Goal: Task Accomplishment & Management: Manage account settings

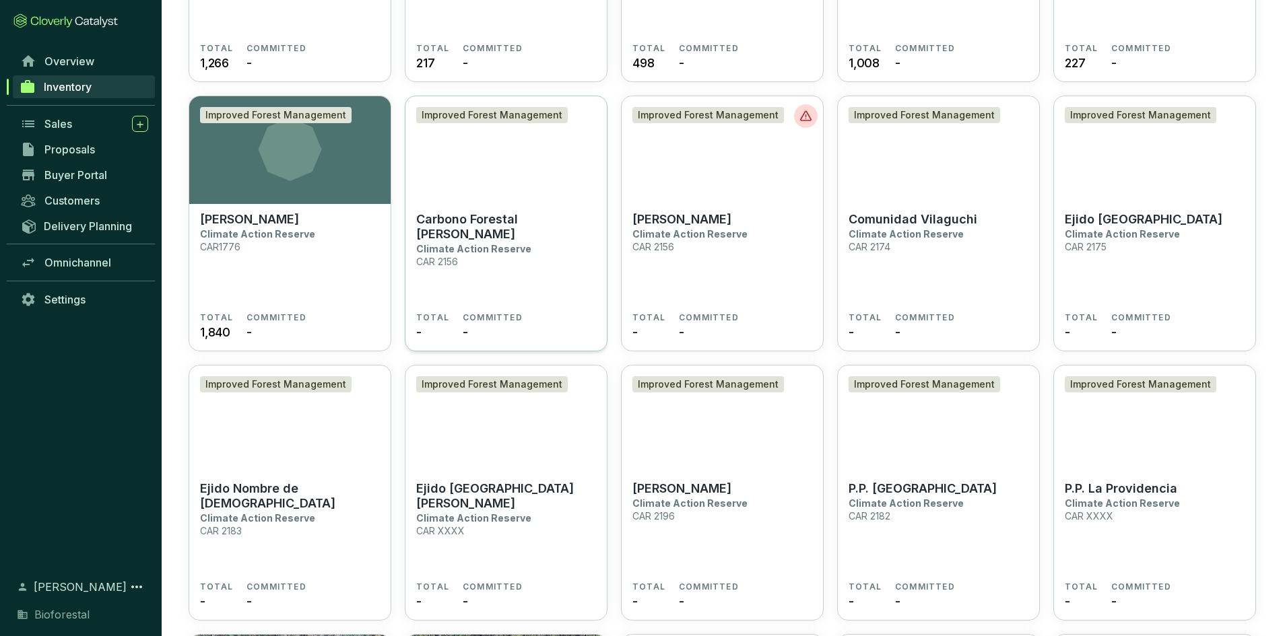
scroll to position [2693, 0]
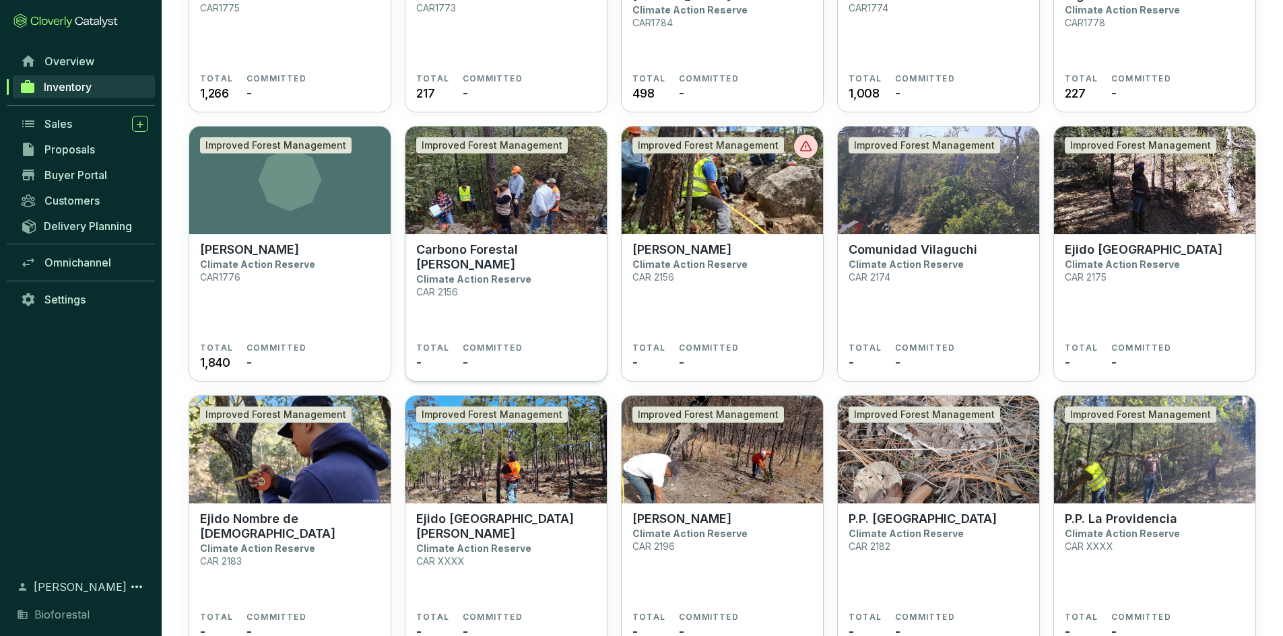
click at [501, 179] on img at bounding box center [505, 181] width 201 height 108
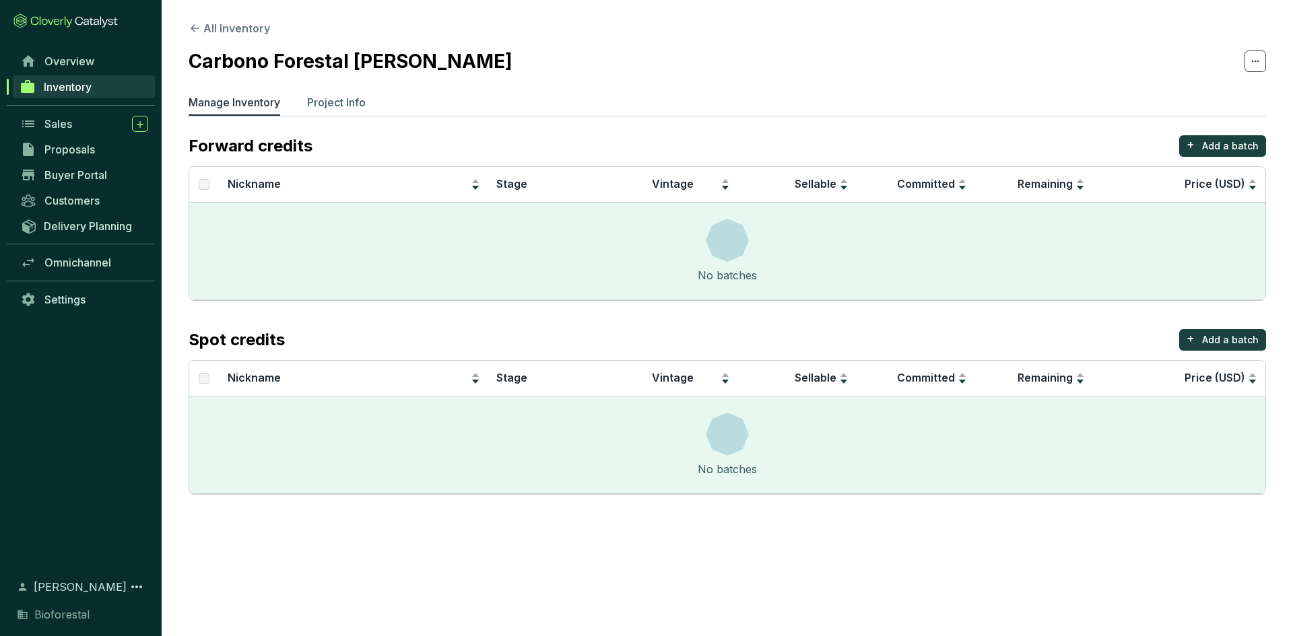
click at [350, 108] on p "Project Info" at bounding box center [336, 102] width 59 height 16
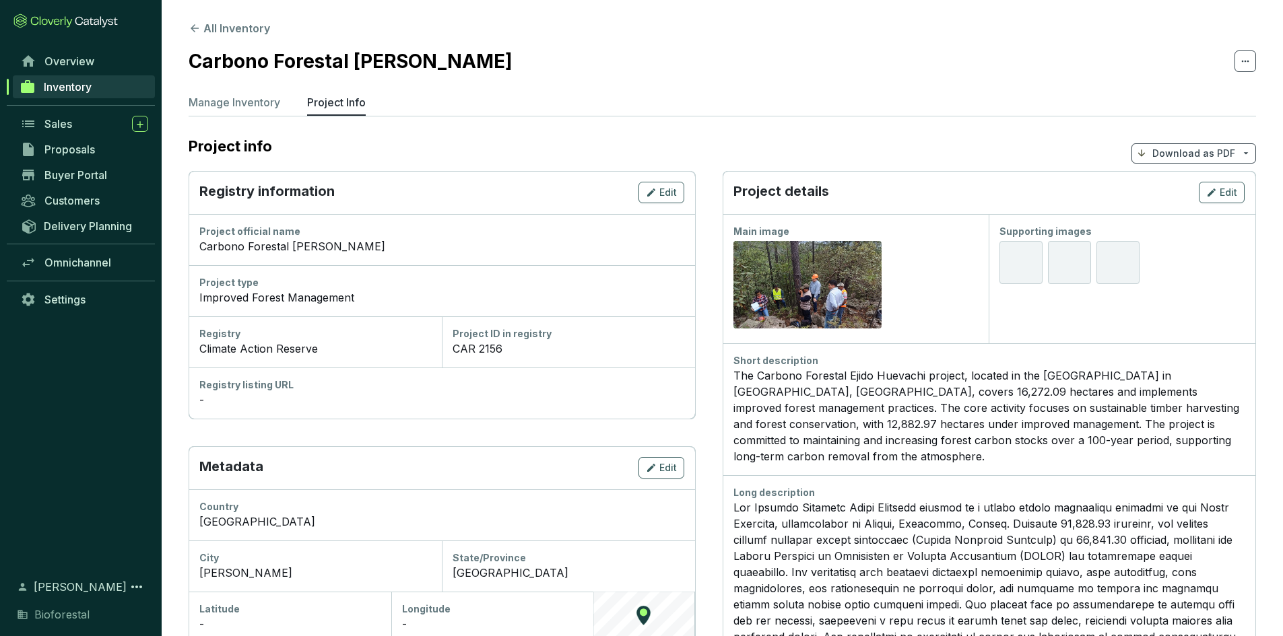
click at [42, 84] on link "Inventory" at bounding box center [84, 86] width 142 height 23
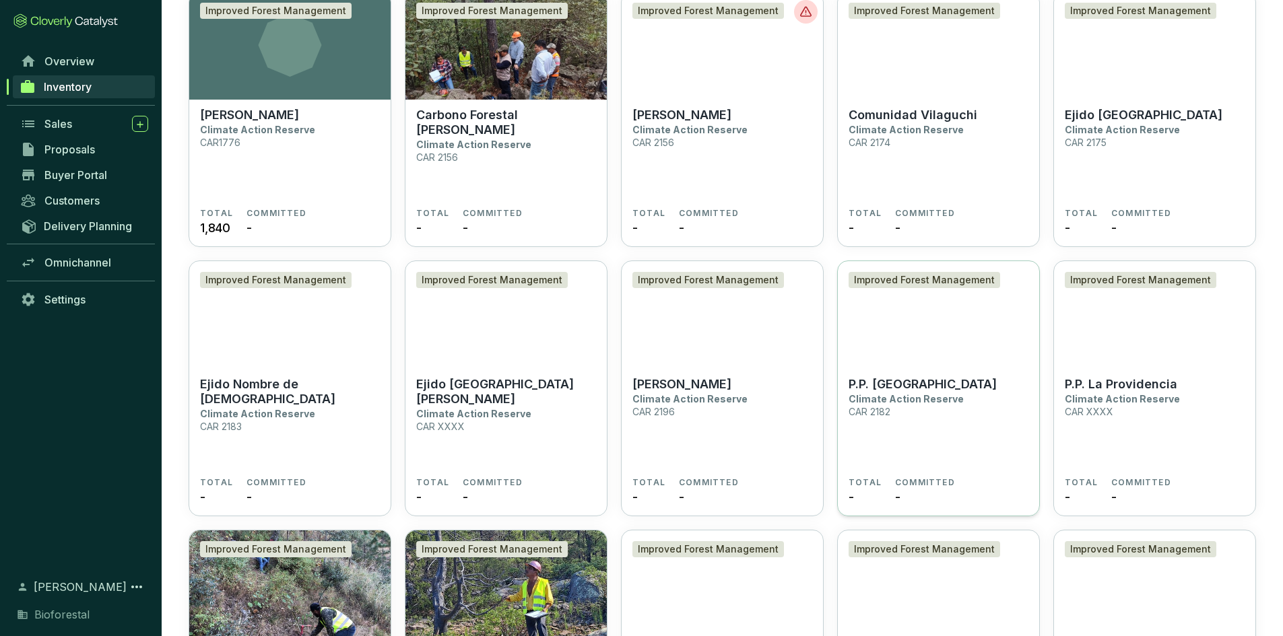
scroll to position [2895, 0]
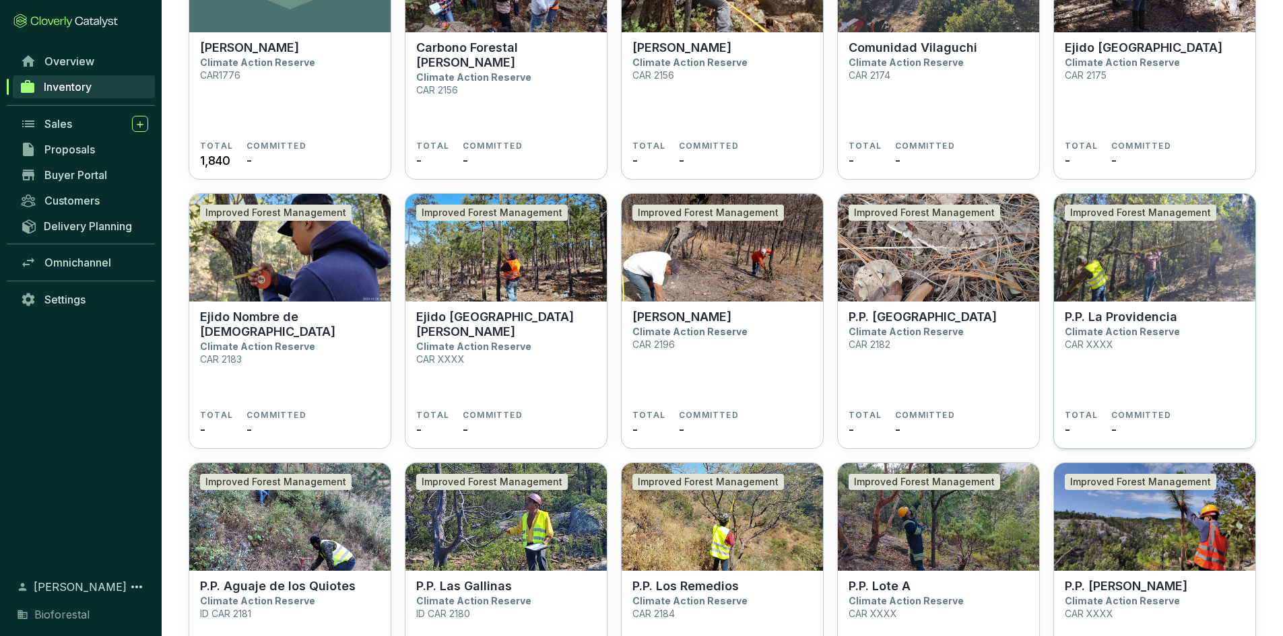
click at [1110, 269] on img at bounding box center [1154, 248] width 201 height 108
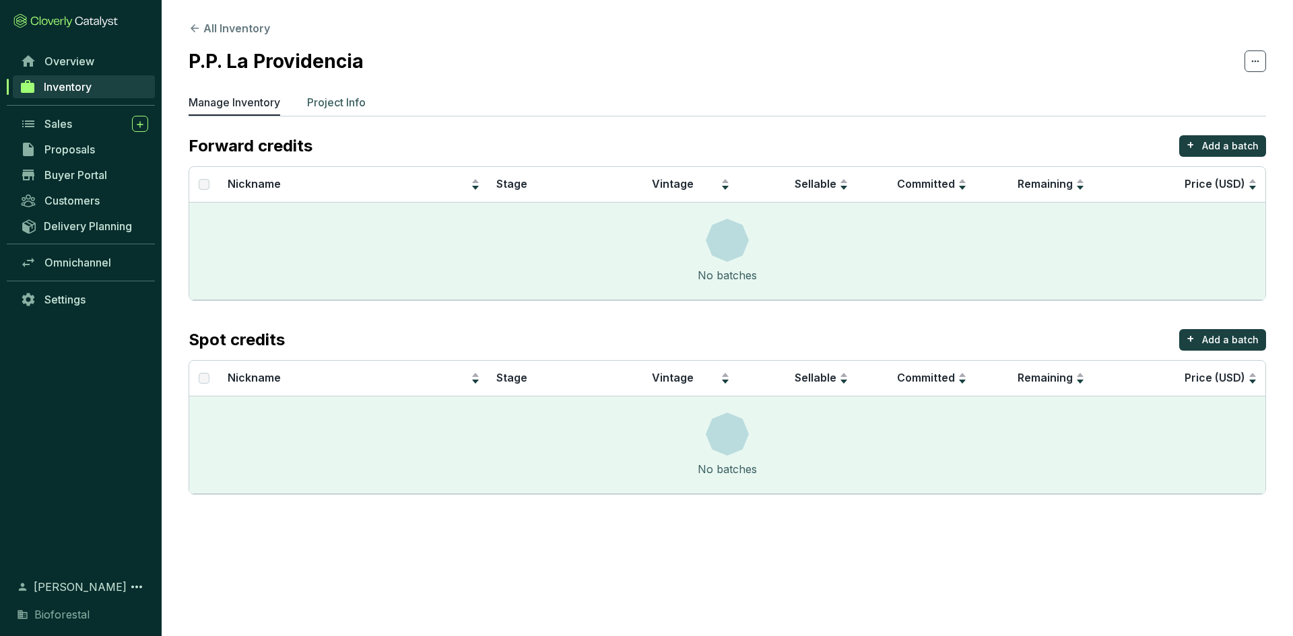
click at [352, 102] on p "Project Info" at bounding box center [336, 102] width 59 height 16
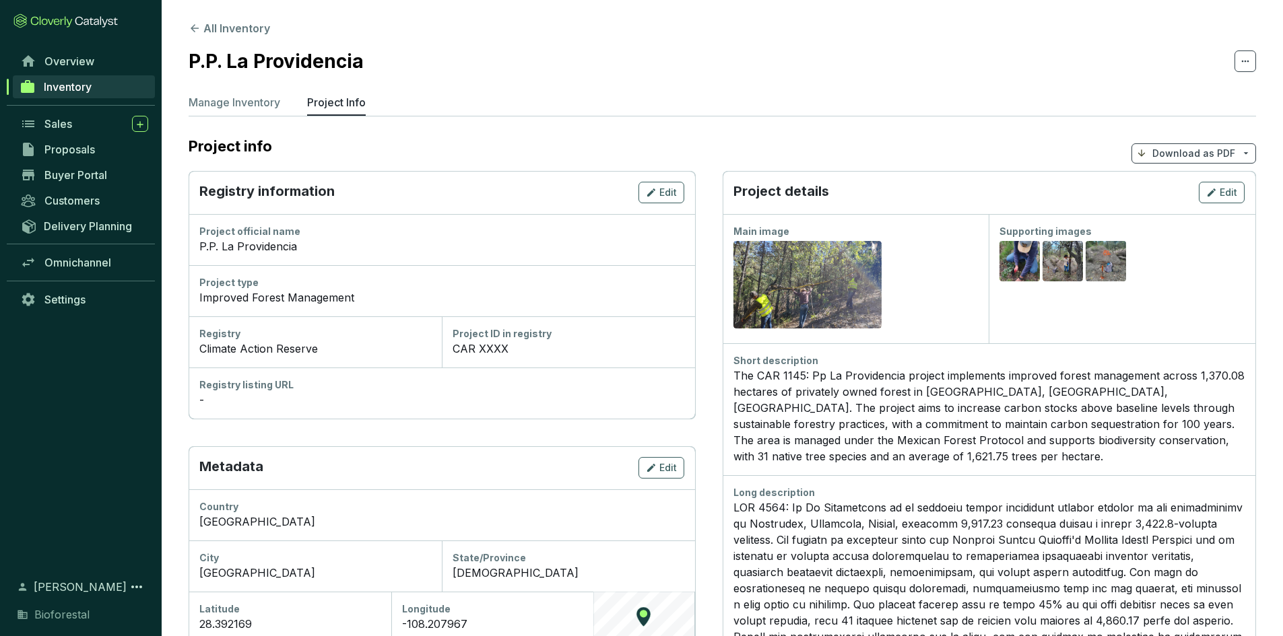
click at [518, 358] on div "Project ID in registry CAR XXXX" at bounding box center [568, 341] width 253 height 51
click at [513, 347] on div "CAR XXXX" at bounding box center [568, 349] width 232 height 16
click at [505, 347] on div "CAR XXXX" at bounding box center [568, 349] width 232 height 16
click at [657, 180] on div "Registry information Edit" at bounding box center [442, 192] width 506 height 43
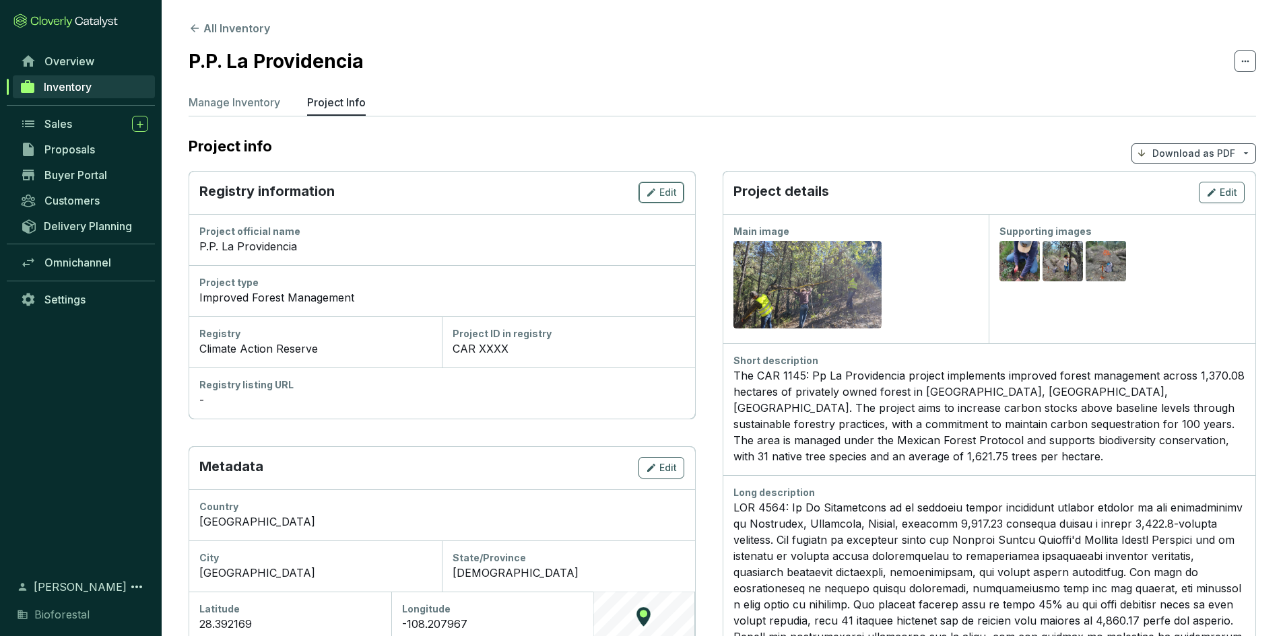
click at [654, 188] on icon "button" at bounding box center [651, 192] width 11 height 16
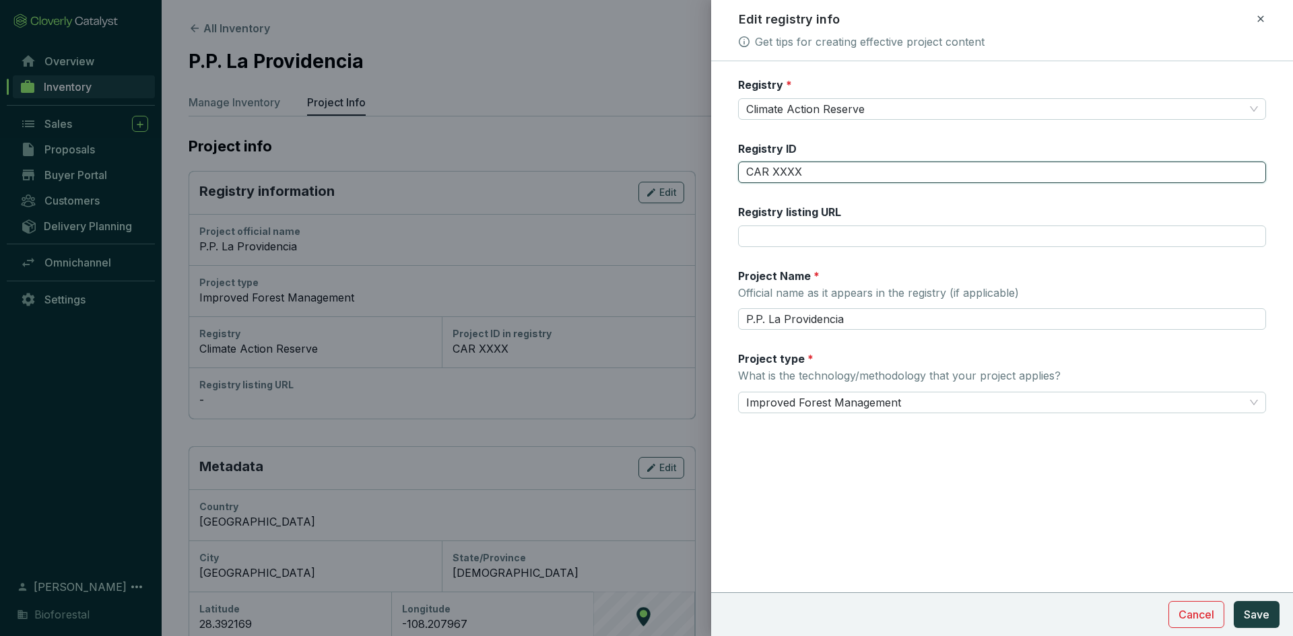
click at [803, 172] on input "CAR XXXX" at bounding box center [1002, 173] width 528 height 22
type input "CAR 2192"
click at [768, 321] on input "P.P. La Providencia" at bounding box center [1002, 319] width 528 height 22
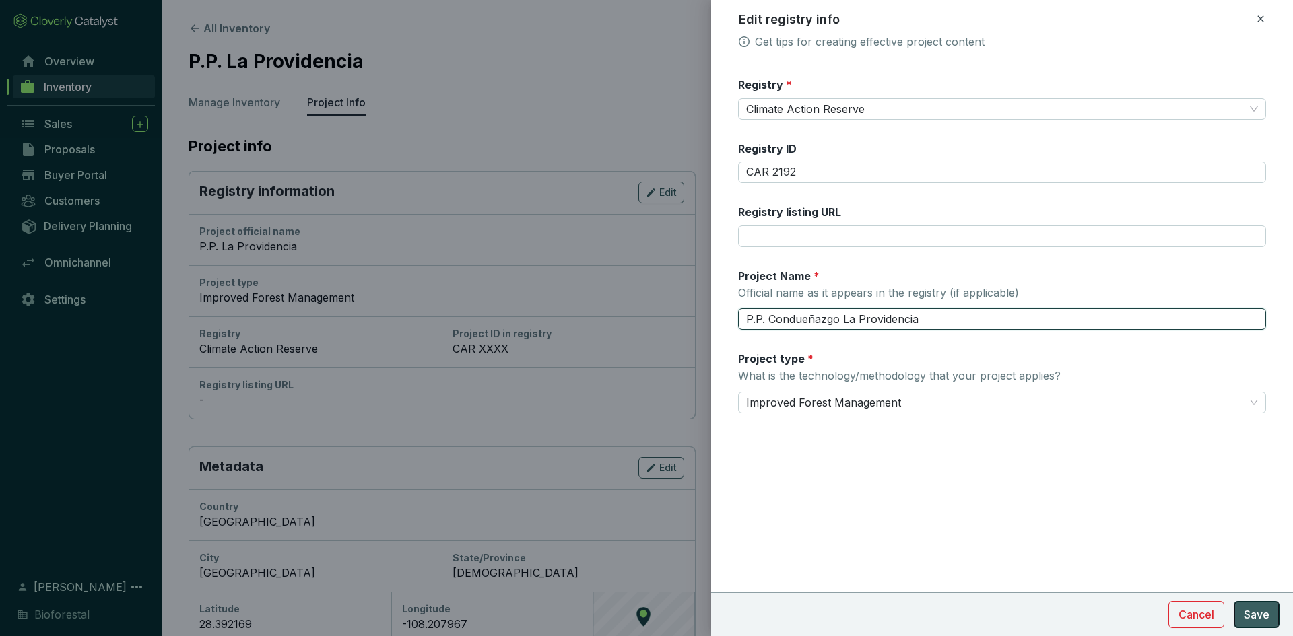
type input "P.P. Condueñazgo La Providencia"
click at [1259, 617] on span "Save" at bounding box center [1257, 615] width 26 height 16
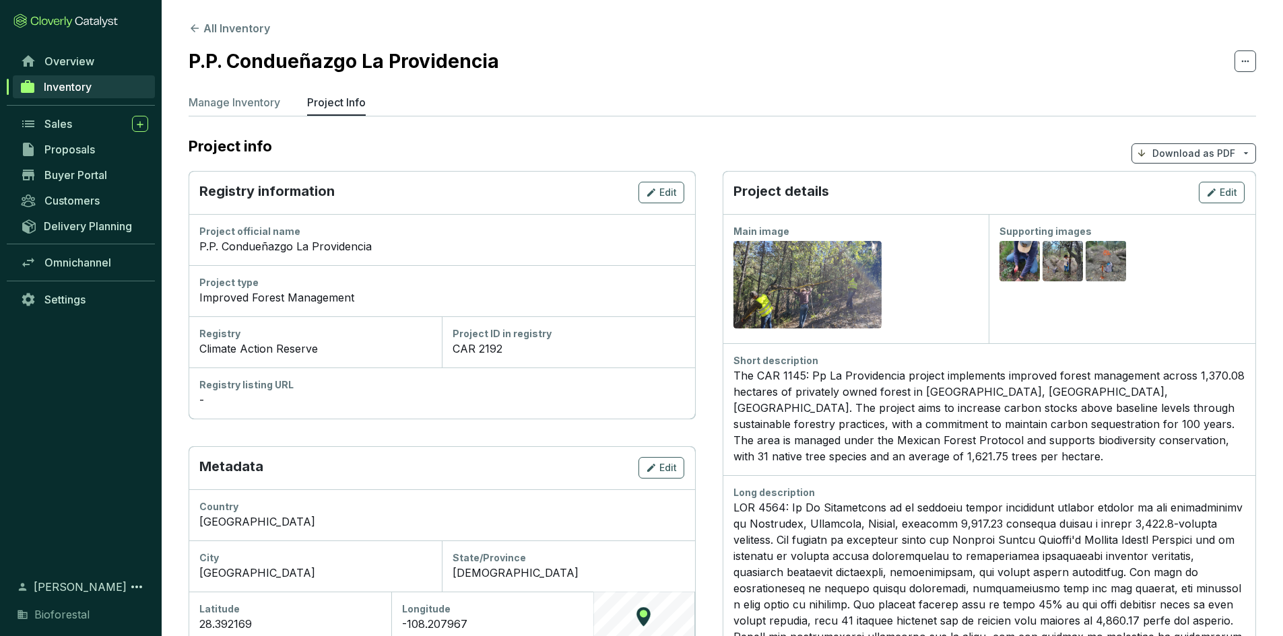
drag, startPoint x: 794, startPoint y: 373, endPoint x: 801, endPoint y: 372, distance: 7.5
click at [795, 373] on div "The CAR 1145: Pp La Providencia project implements improved forest management a…" at bounding box center [989, 416] width 512 height 97
click at [1233, 186] on span "Edit" at bounding box center [1228, 192] width 18 height 13
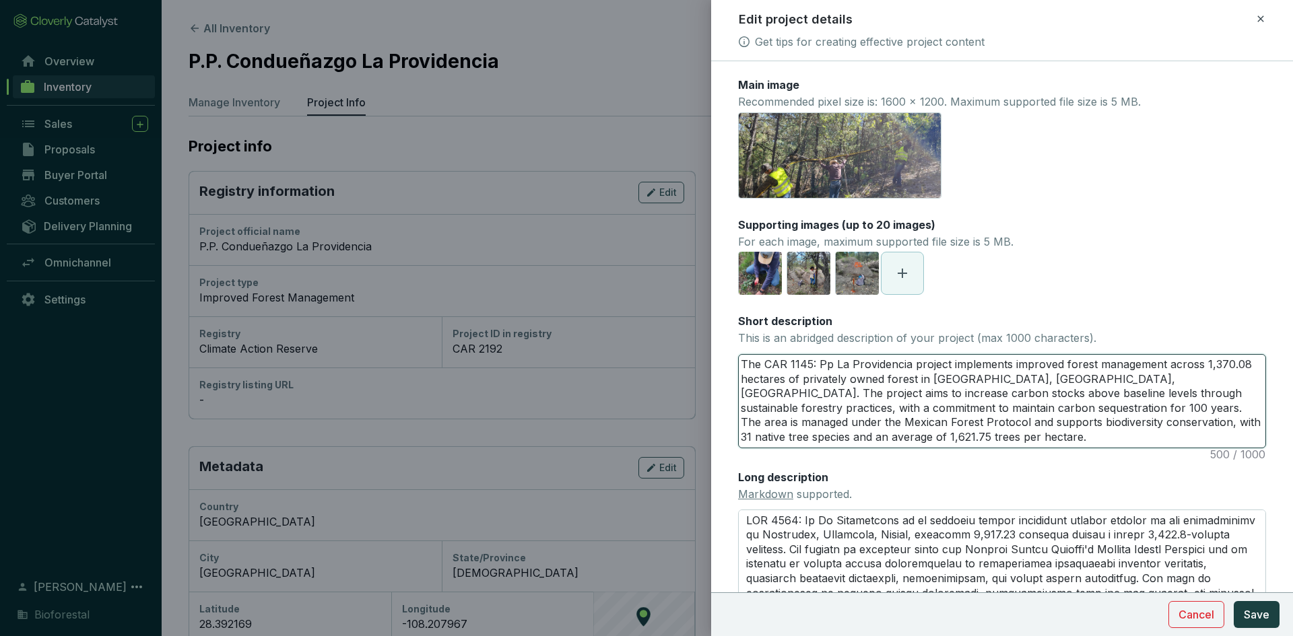
click at [807, 366] on textarea "The CAR 1145: Pp La Providencia project implements improved forest management a…" at bounding box center [1002, 401] width 527 height 93
type textarea "The CAR 114: Pp La Providencia project implements improved forest management ac…"
type textarea "The CAR 11: Pp La Providencia project implements improved forest management acr…"
type textarea "The CAR 1: Pp La Providencia project implements improved forest management acro…"
type textarea "The CAR : Pp La Providencia project implements improved forest management acros…"
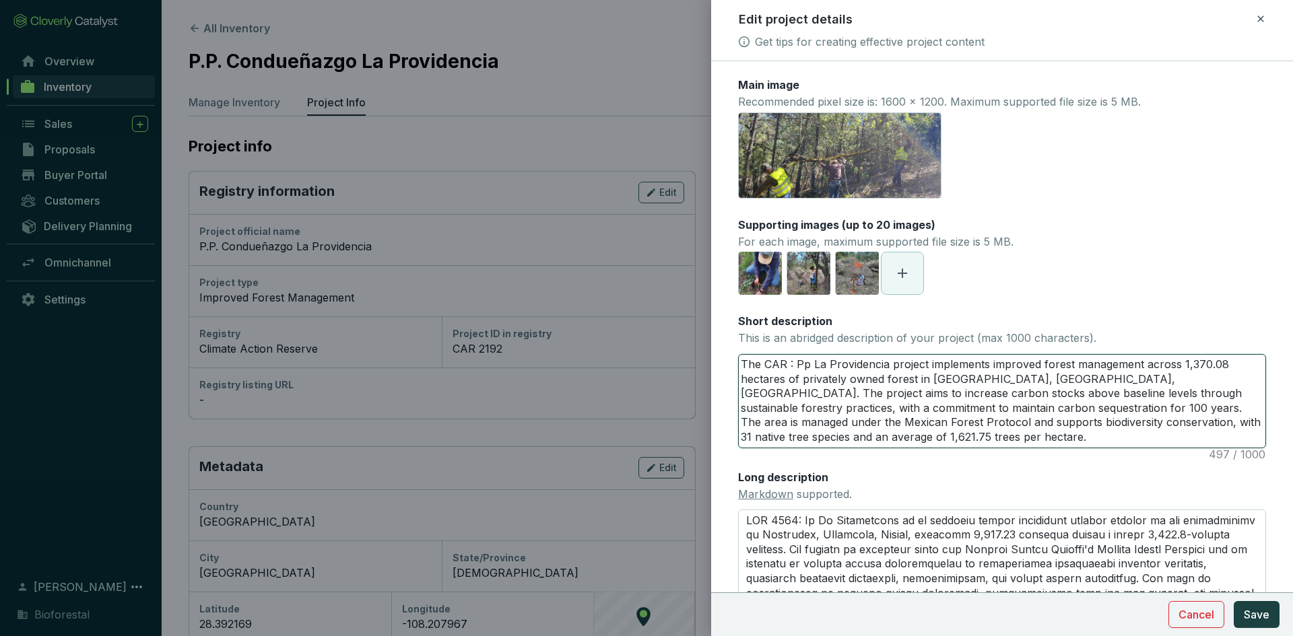
type textarea "The CAR 2: Pp La Providencia project implements improved forest management acro…"
type textarea "The CAR 21: Pp La Providencia project implements improved forest management acr…"
type textarea "The CAR 219: Pp La Providencia project implements improved forest management ac…"
type textarea "The CAR 2192: Pp La Providencia project implements improved forest management a…"
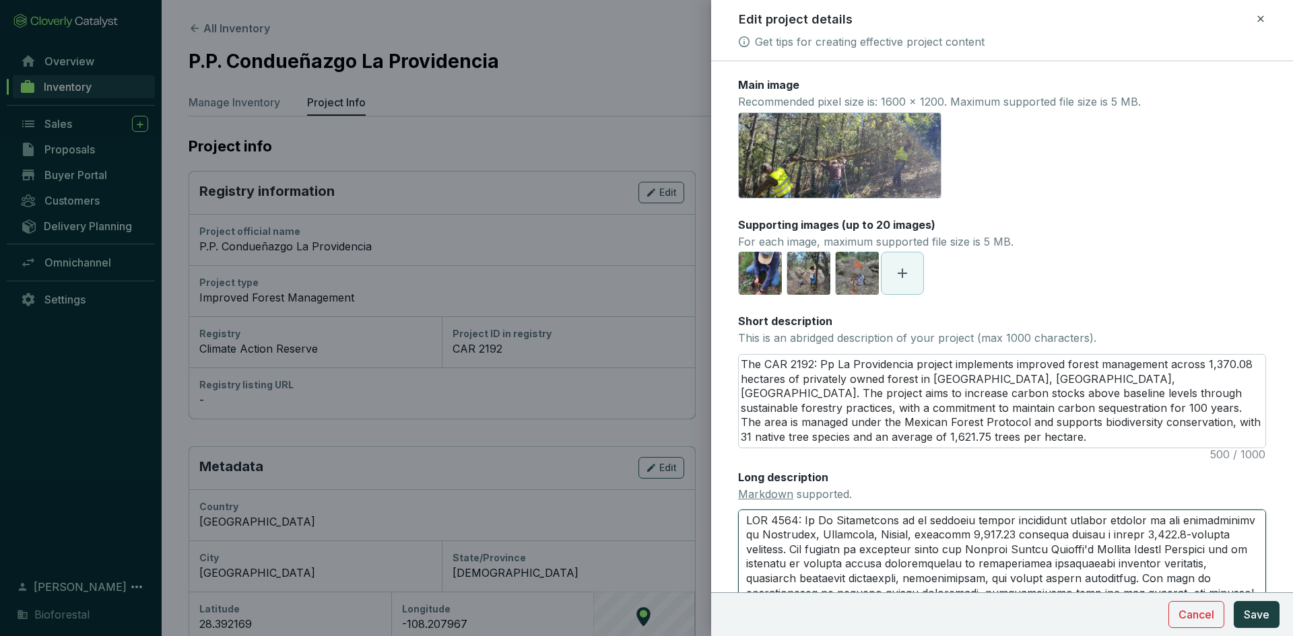
click at [793, 523] on textarea "Long description Markdown supported." at bounding box center [1002, 586] width 528 height 152
type textarea "CAR 114: Pp La Providencia is an improved forest management project located in …"
type textarea "CAR 11: Pp La Providencia is an improved forest management project located in t…"
type textarea "CAR 1: Pp La Providencia is an improved forest management project located in th…"
type textarea "CAR : Pp La Providencia is an improved forest management project located in the…"
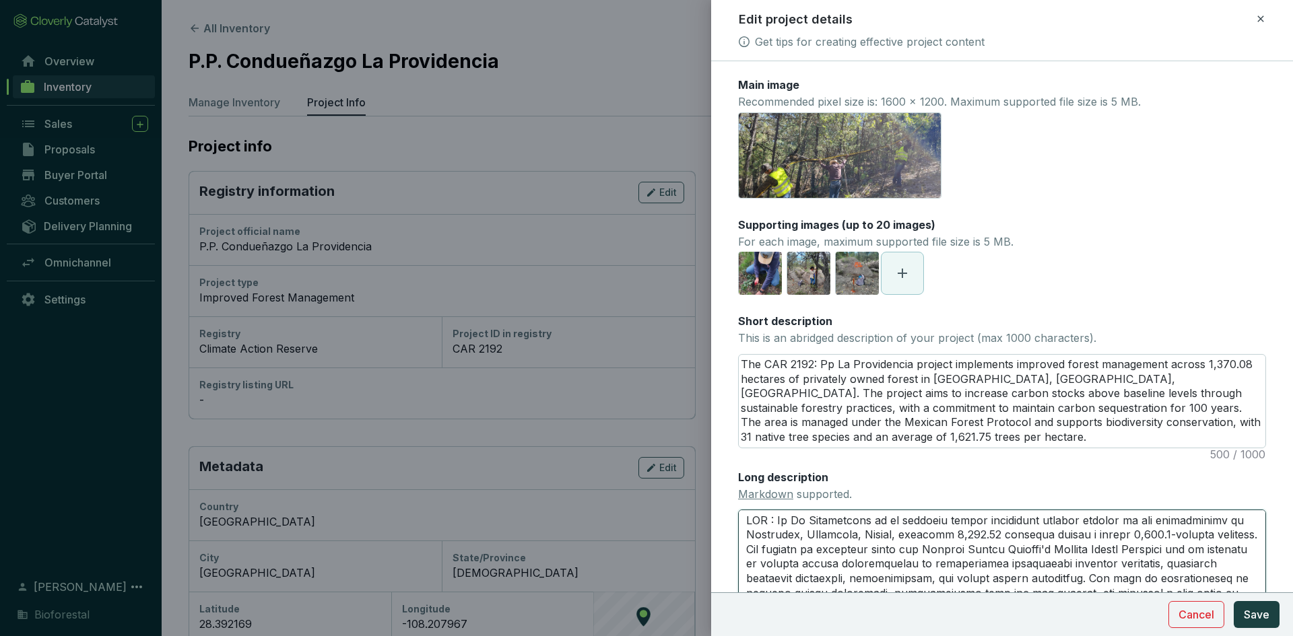
type textarea "CAR 2: Pp La Providencia is an improved forest management project located in th…"
type textarea "CAR 21: Pp La Providencia is an improved forest management project located in t…"
type textarea "CAR 219: Pp La Providencia is an improved forest management project located in …"
type textarea "CAR 2192: Pp La Providencia is an improved forest management project located in…"
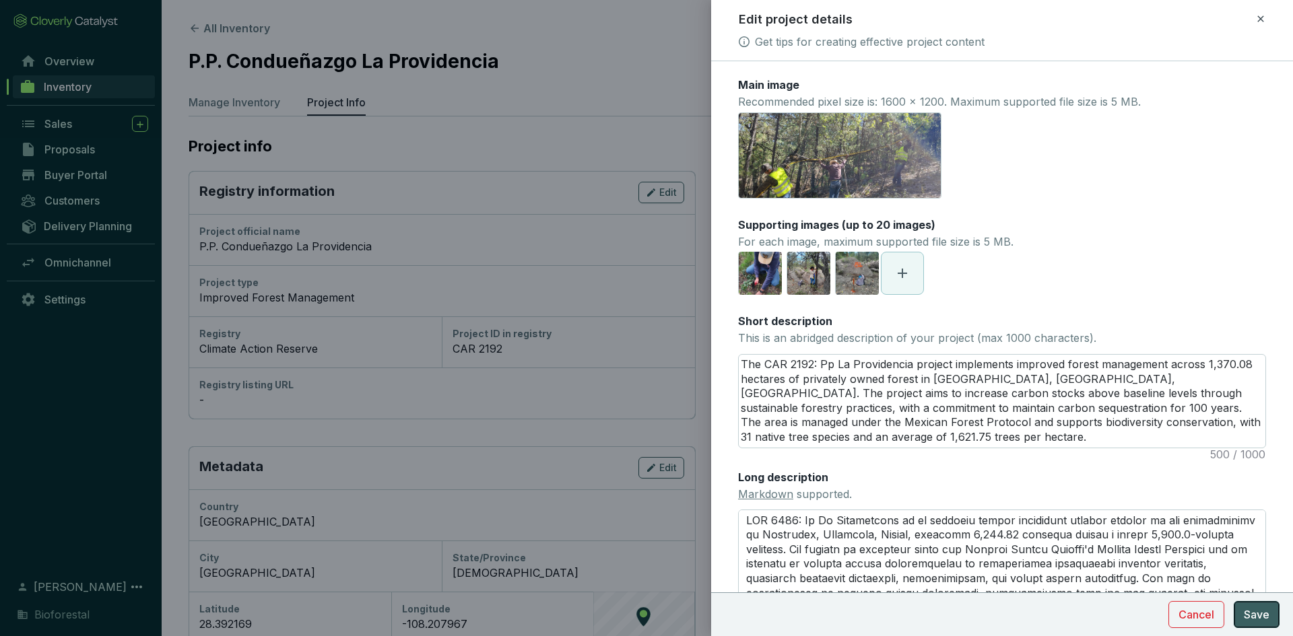
click at [1256, 609] on span "Save" at bounding box center [1257, 615] width 26 height 16
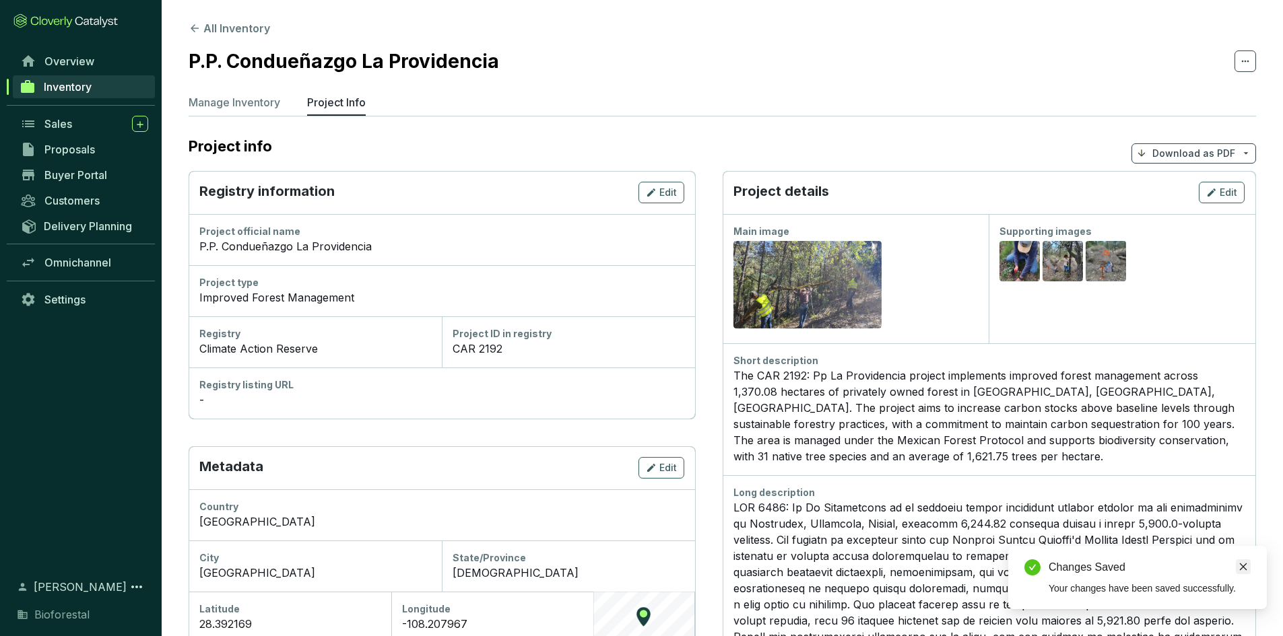
click at [1242, 567] on icon "close" at bounding box center [1242, 566] width 9 height 9
click at [53, 89] on span "Inventory" at bounding box center [68, 86] width 48 height 13
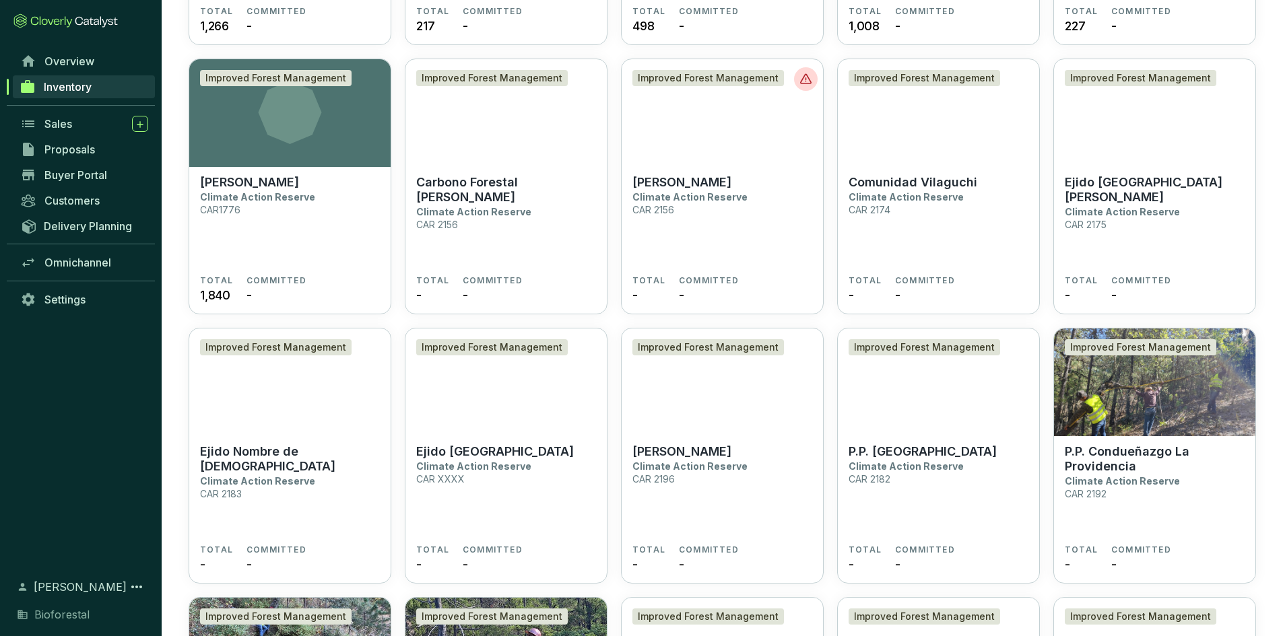
scroll to position [2828, 0]
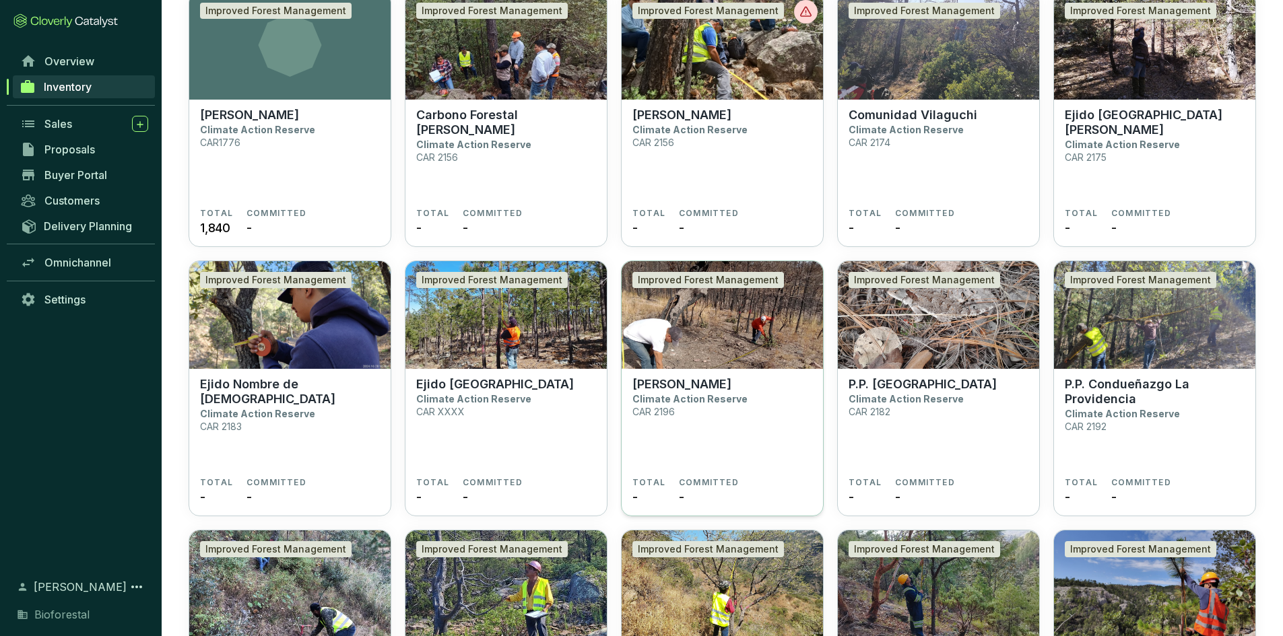
click at [729, 351] on img at bounding box center [721, 315] width 201 height 108
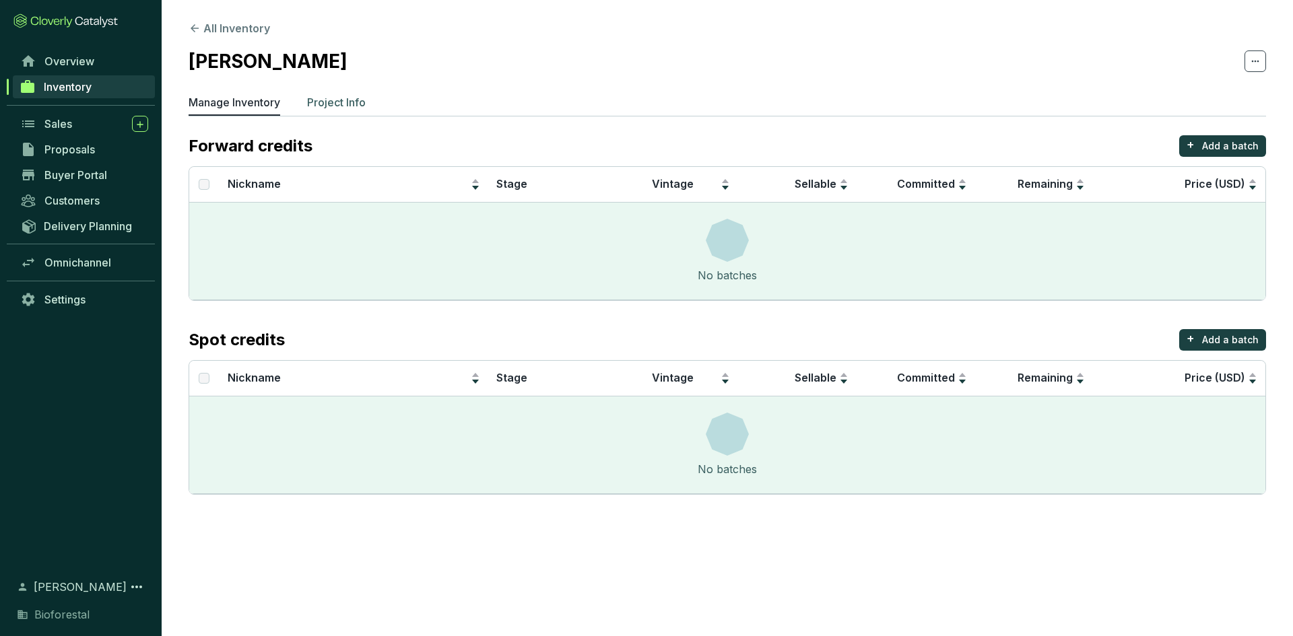
click at [333, 104] on p "Project Info" at bounding box center [336, 102] width 59 height 16
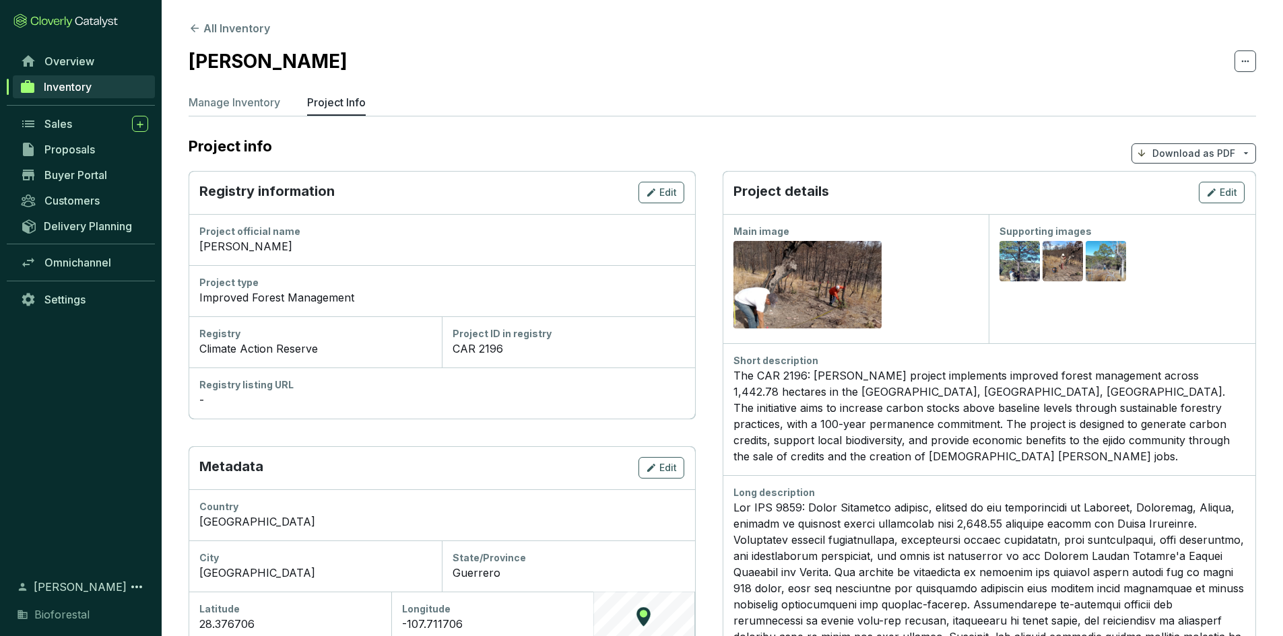
click at [57, 82] on span "Inventory" at bounding box center [68, 86] width 48 height 13
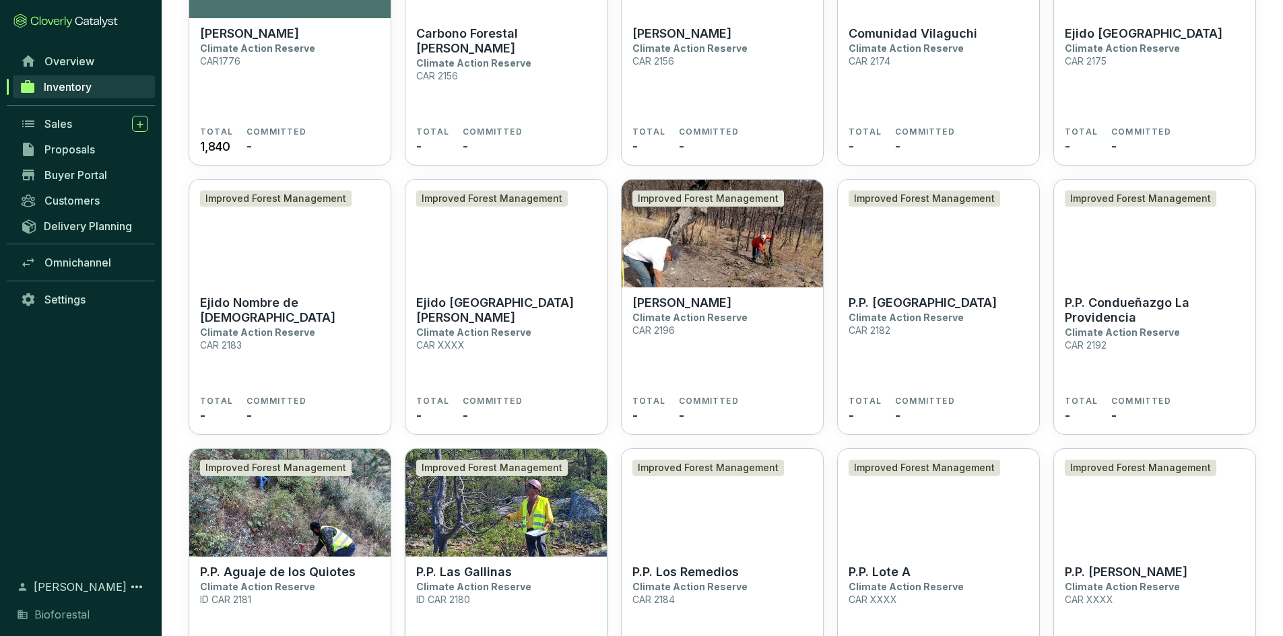
scroll to position [3030, 0]
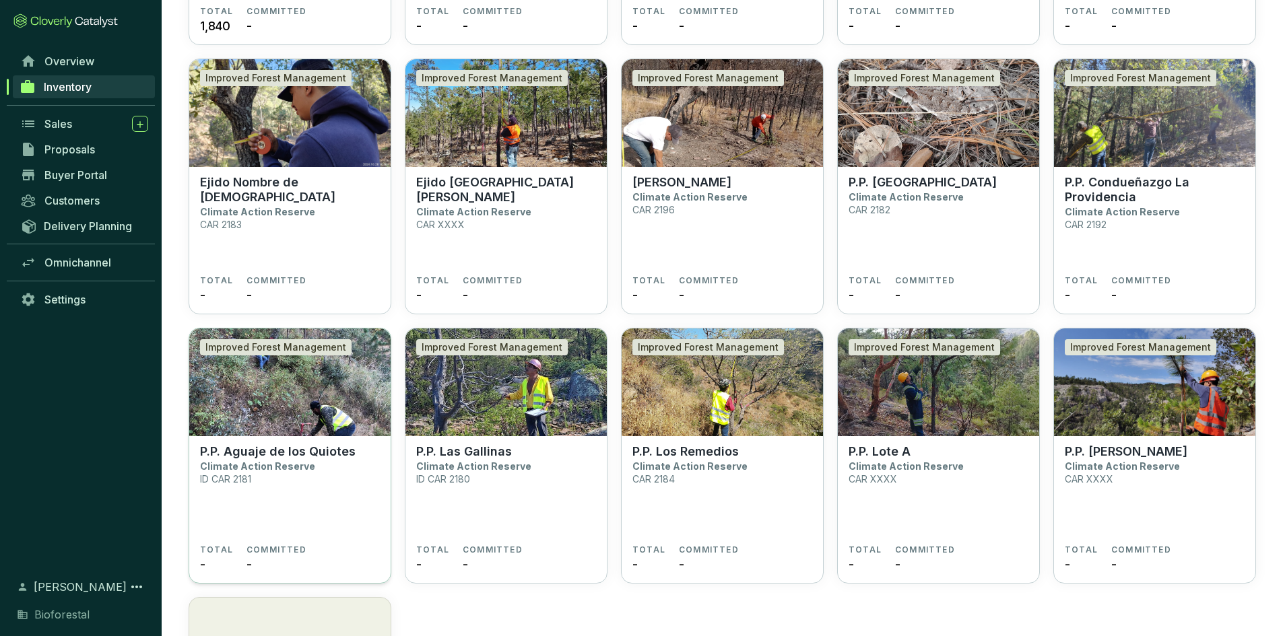
click at [262, 419] on img at bounding box center [289, 383] width 201 height 108
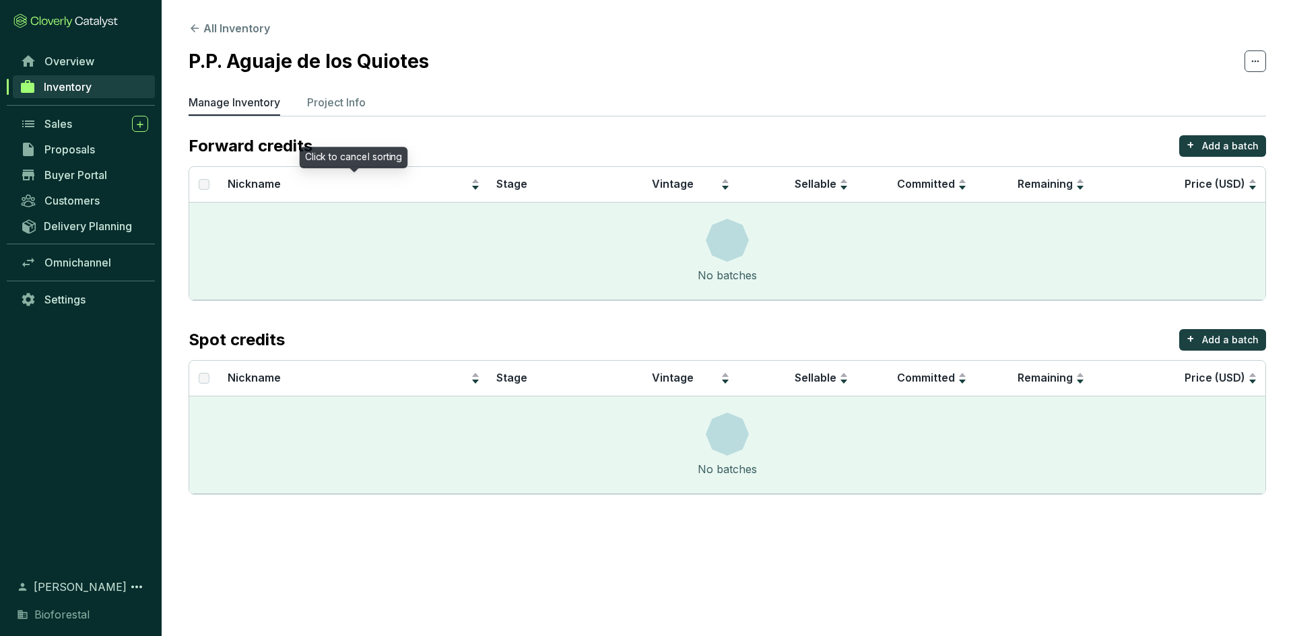
click at [329, 81] on section "All Inventory P.P. Aguaje de los Quiotes Manage Inventory Project Info Forward …" at bounding box center [727, 261] width 1131 height 522
click at [329, 96] on p "Project Info" at bounding box center [336, 102] width 59 height 16
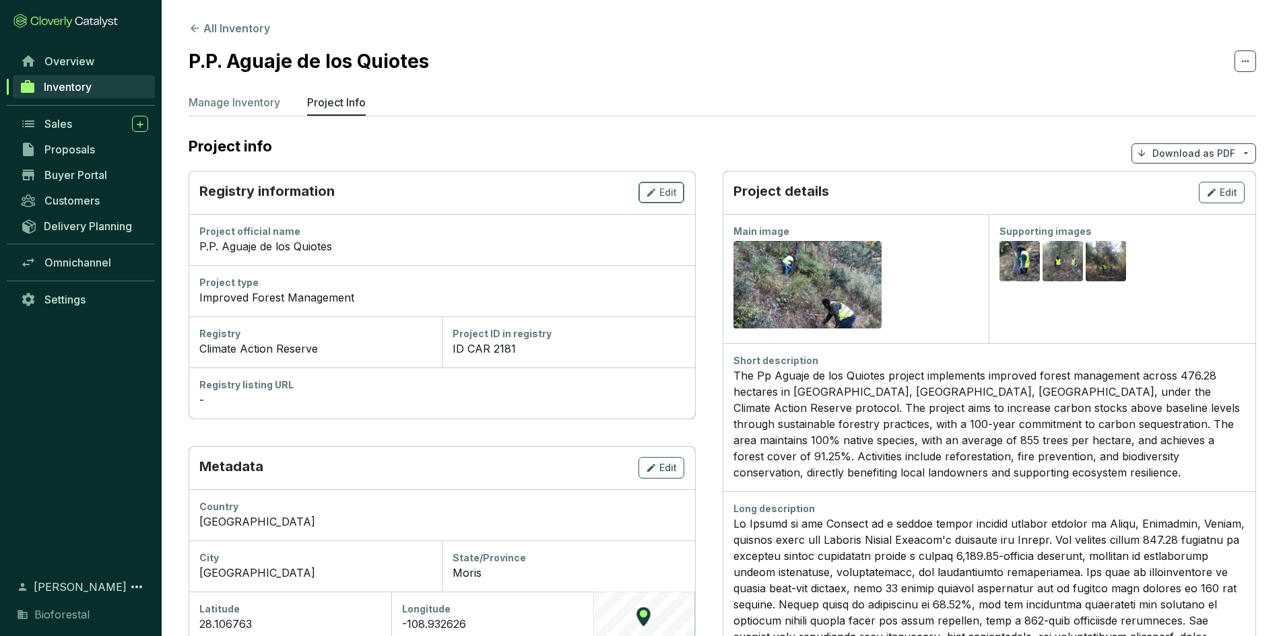
click at [671, 192] on span "Edit" at bounding box center [668, 192] width 18 height 13
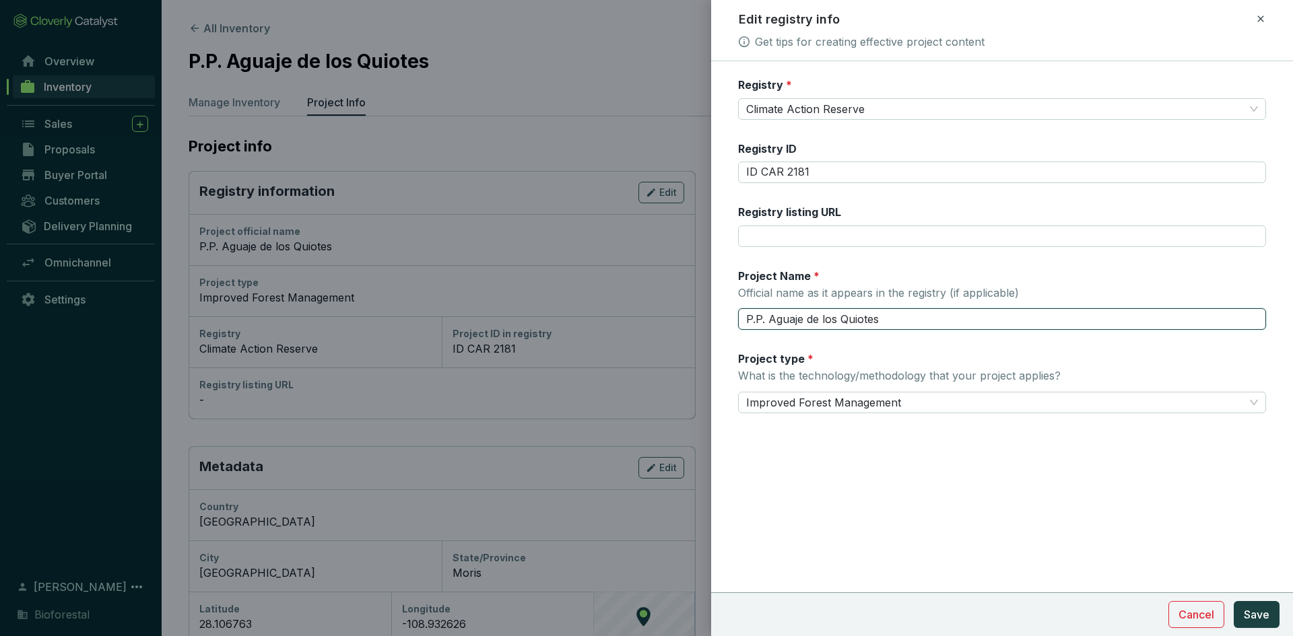
click at [770, 318] on input "P.P. Aguaje de los Quiotes" at bounding box center [1002, 319] width 528 height 22
type input "P.P. El Aguaje de los Quiotes"
click at [1250, 606] on button "Save" at bounding box center [1257, 614] width 46 height 27
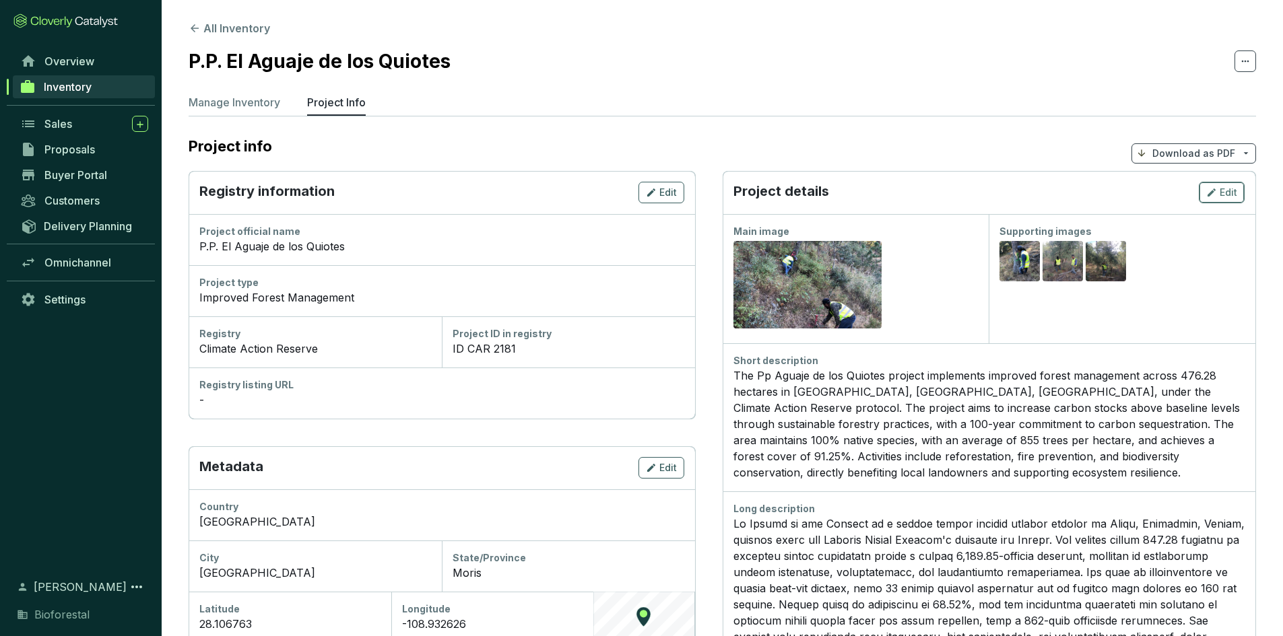
click at [1234, 197] on span "Edit" at bounding box center [1228, 192] width 18 height 13
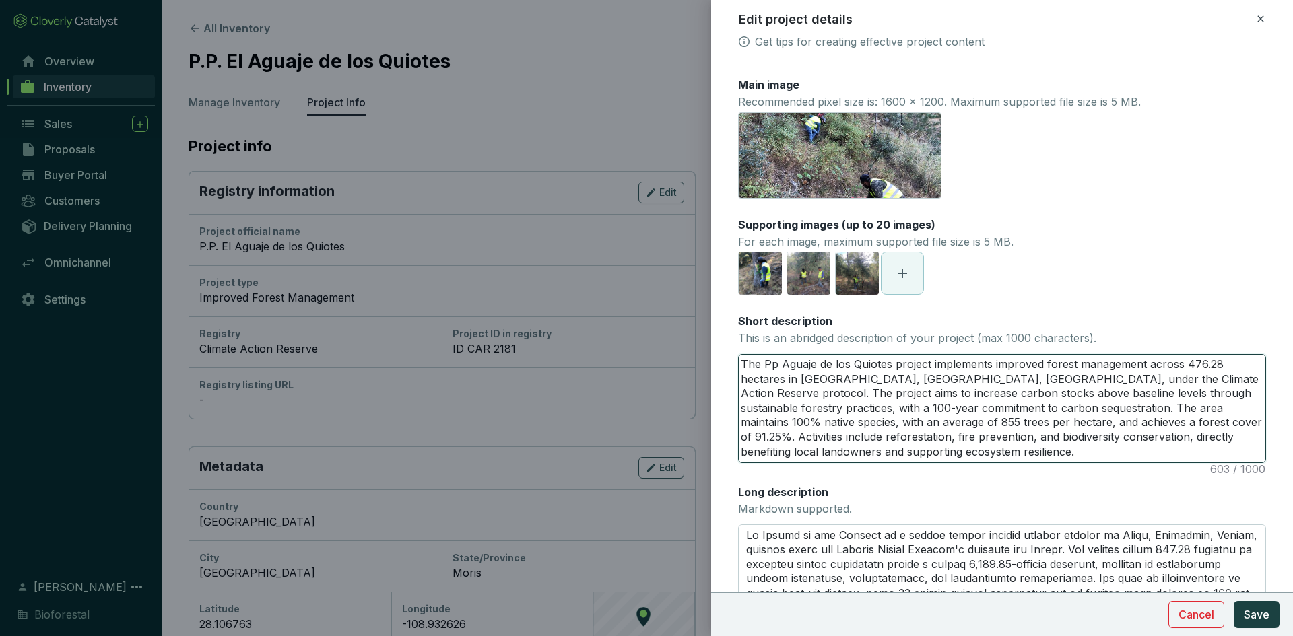
click at [780, 364] on textarea "The Pp Aguaje de los Quiotes project implements improved forest management acro…" at bounding box center [1002, 409] width 527 height 108
type textarea "The Pp EAguaje de los Quiotes project implements improved forest management acr…"
type textarea "The Pp ElAguaje de los Quiotes project implements improved forest management ac…"
type textarea "The Pp El Aguaje de los Quiotes project implements improved forest management a…"
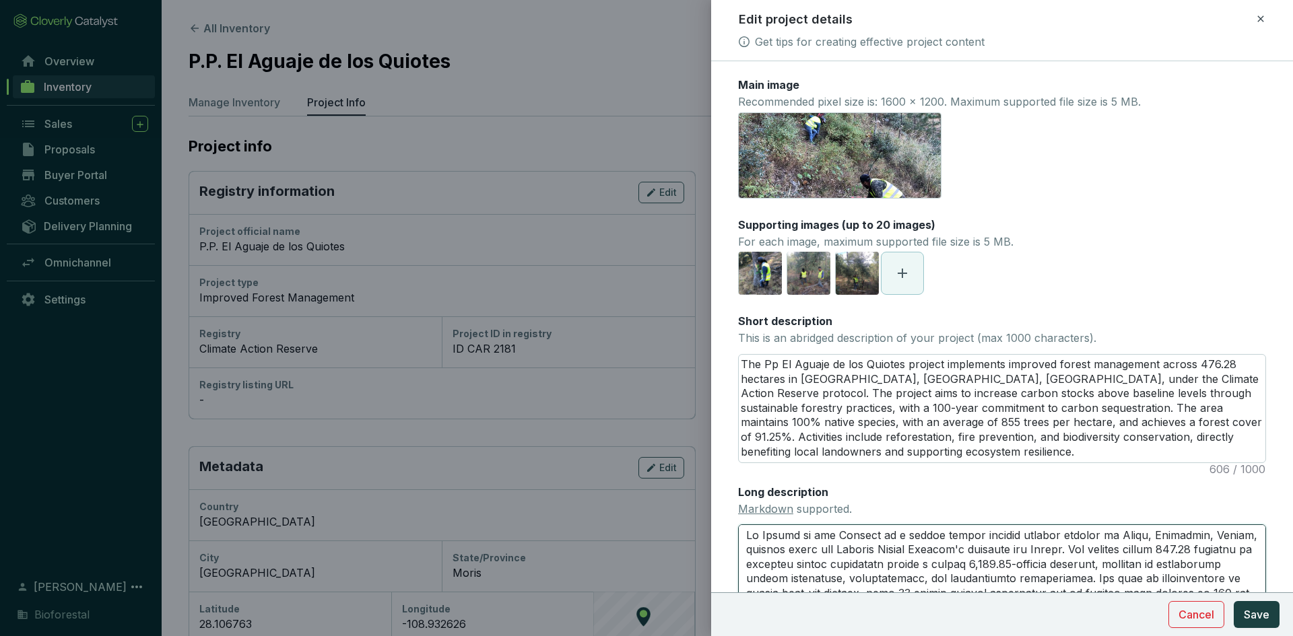
click at [762, 537] on textarea "Long description Markdown supported." at bounding box center [1002, 601] width 528 height 152
type textarea "Pp EAguaje de los Quiotes is a forest carbon removal project located in Moris, …"
type textarea "Pp ElAguaje de los Quiotes is a forest carbon removal project located in Moris,…"
type textarea "Pp El Aguaje de los Quiotes is a forest carbon removal project located in Moris…"
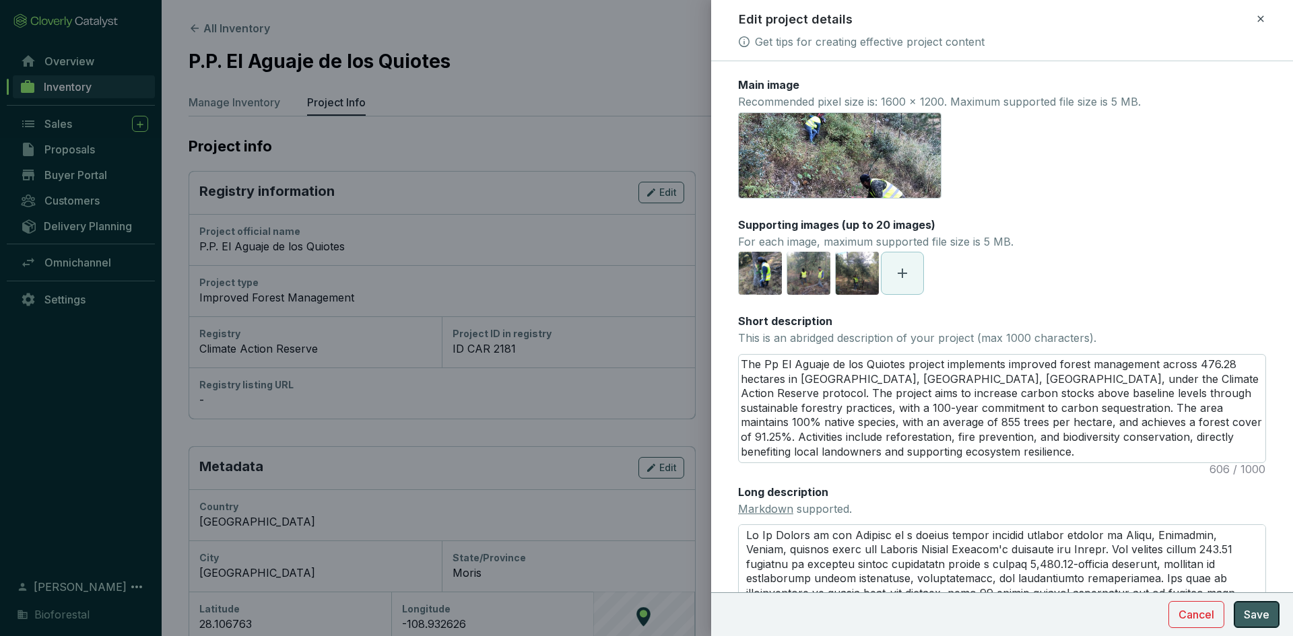
click at [1249, 617] on span "Save" at bounding box center [1257, 615] width 26 height 16
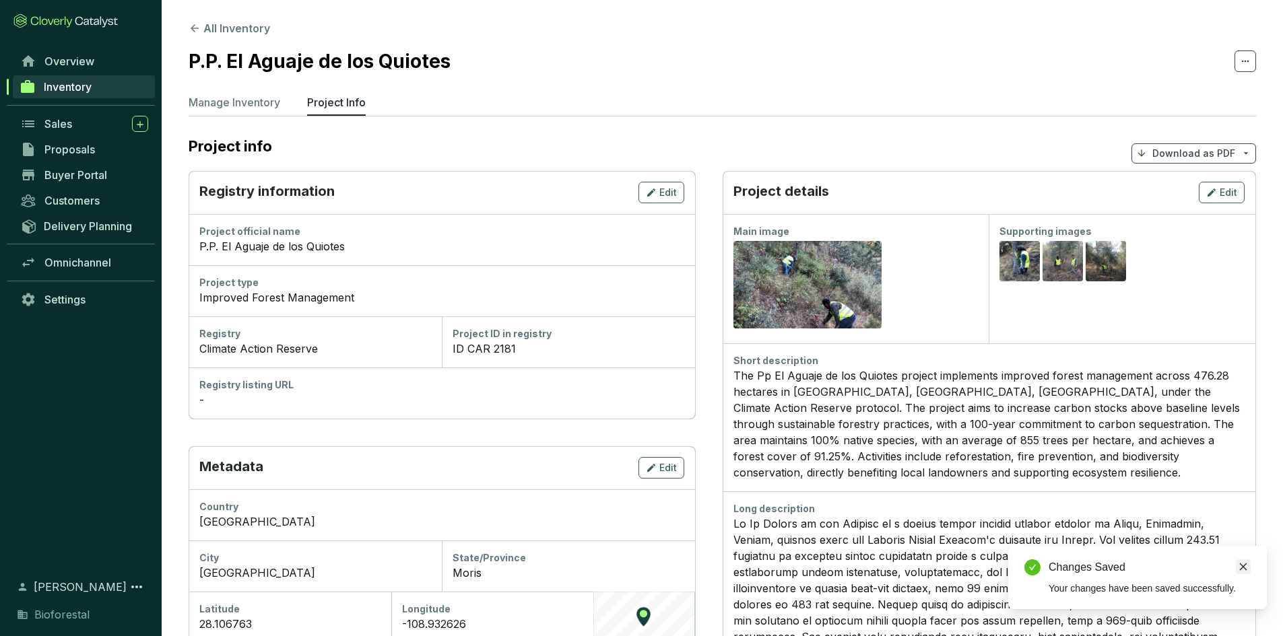
click at [1246, 565] on icon "close" at bounding box center [1242, 566] width 9 height 9
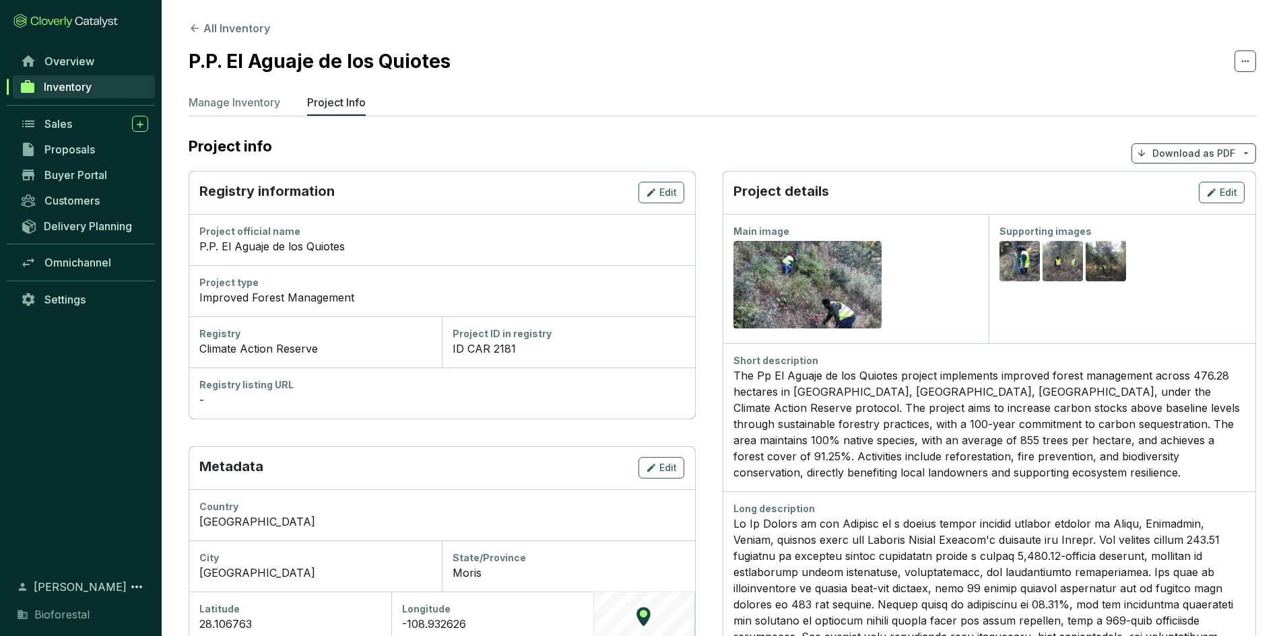
click at [43, 87] on link "Inventory" at bounding box center [84, 86] width 142 height 23
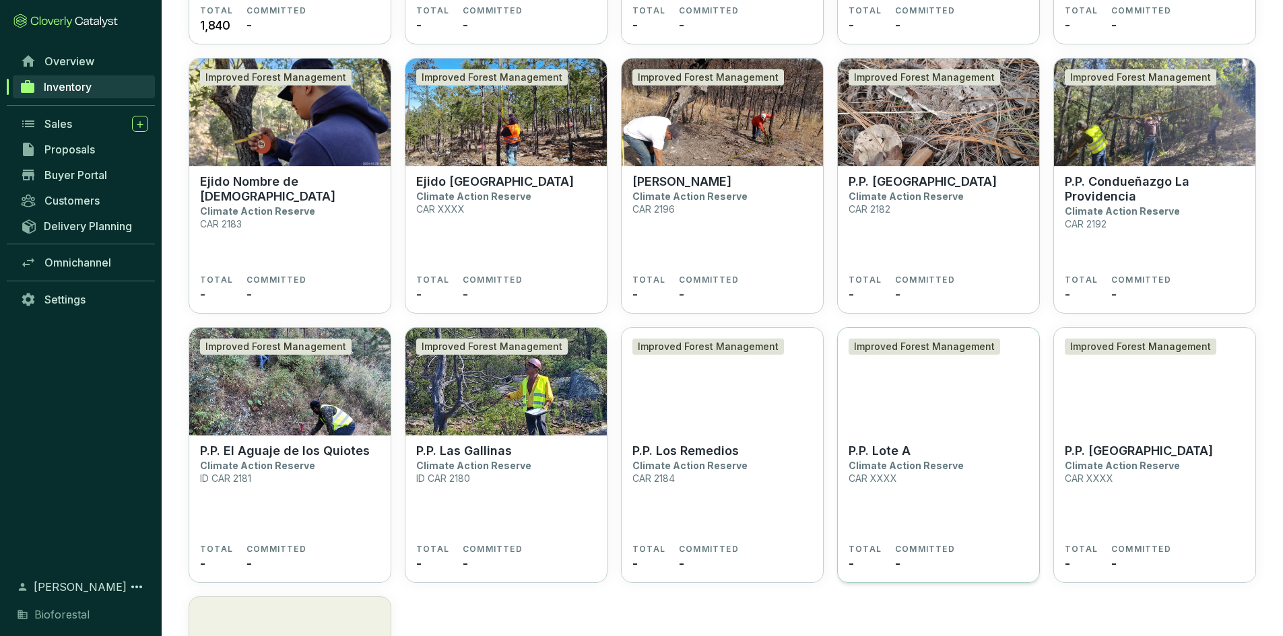
scroll to position [3080, 0]
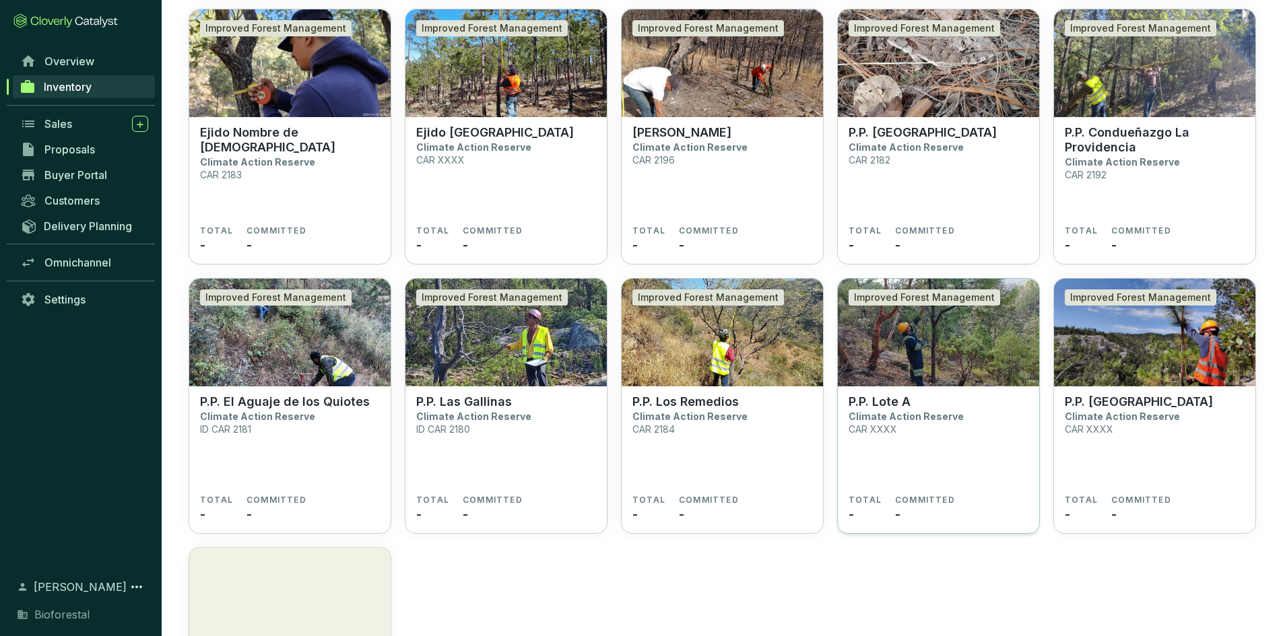
click at [984, 416] on section "P.P. Lote A Climate Action Reserve CAR XXXX" at bounding box center [938, 445] width 180 height 100
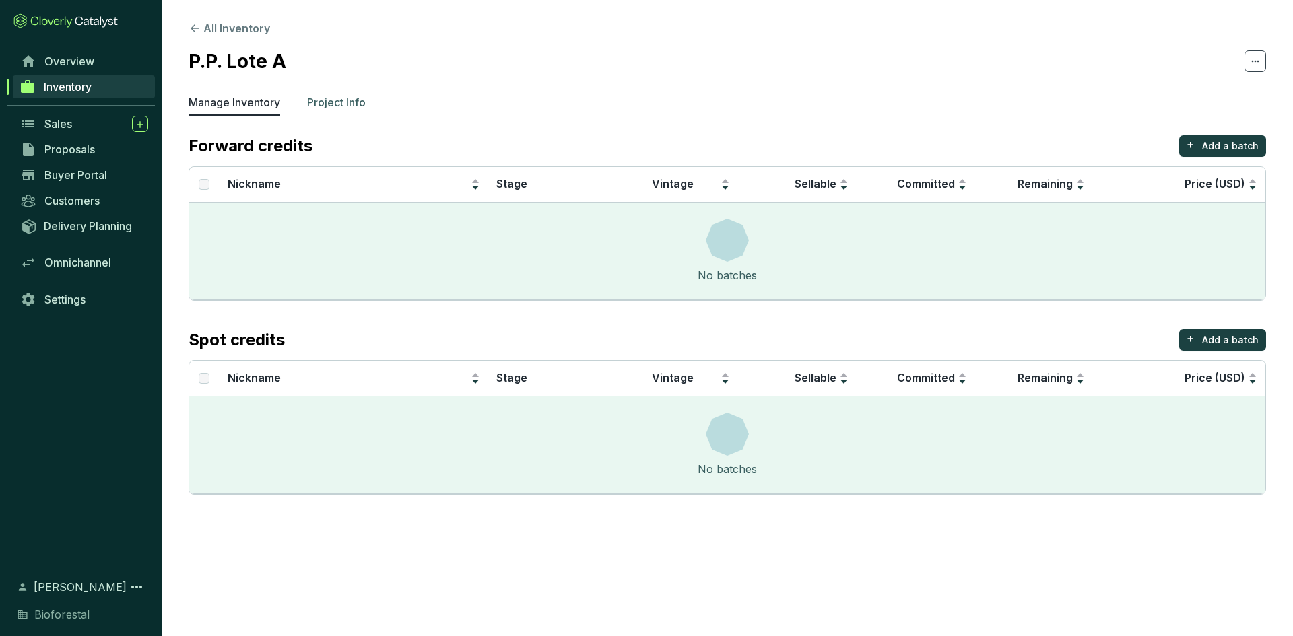
click at [363, 96] on p "Project Info" at bounding box center [336, 102] width 59 height 16
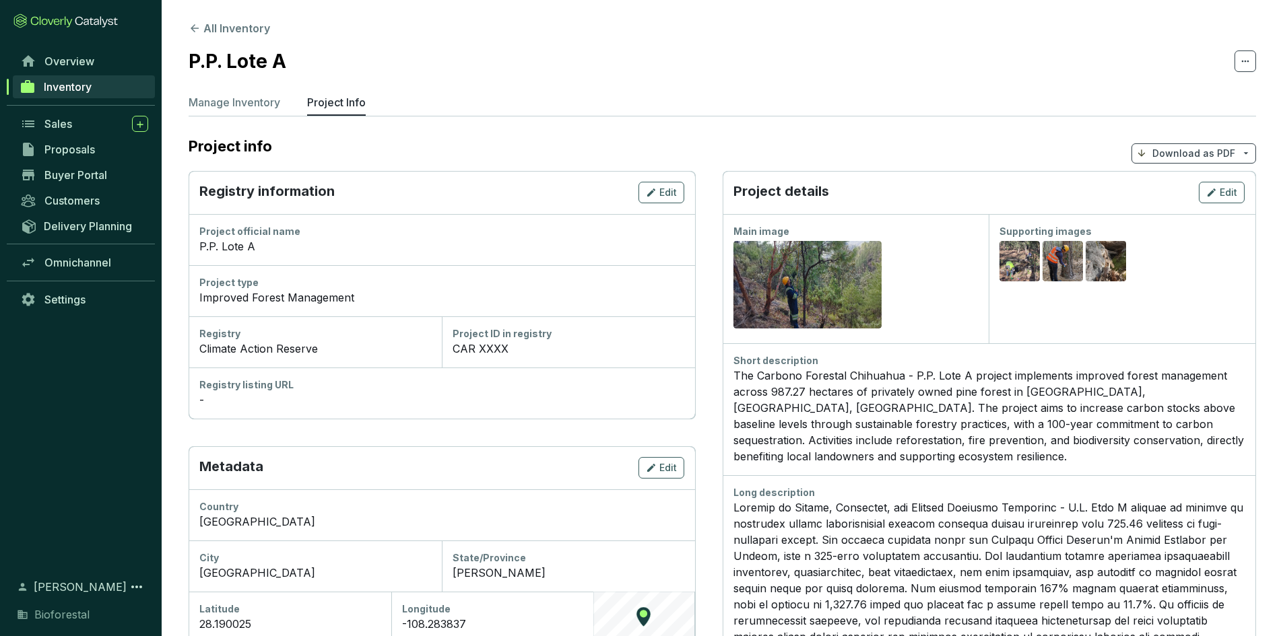
click at [504, 349] on div "CAR XXXX" at bounding box center [568, 349] width 232 height 16
click at [661, 189] on span "Edit" at bounding box center [668, 192] width 18 height 13
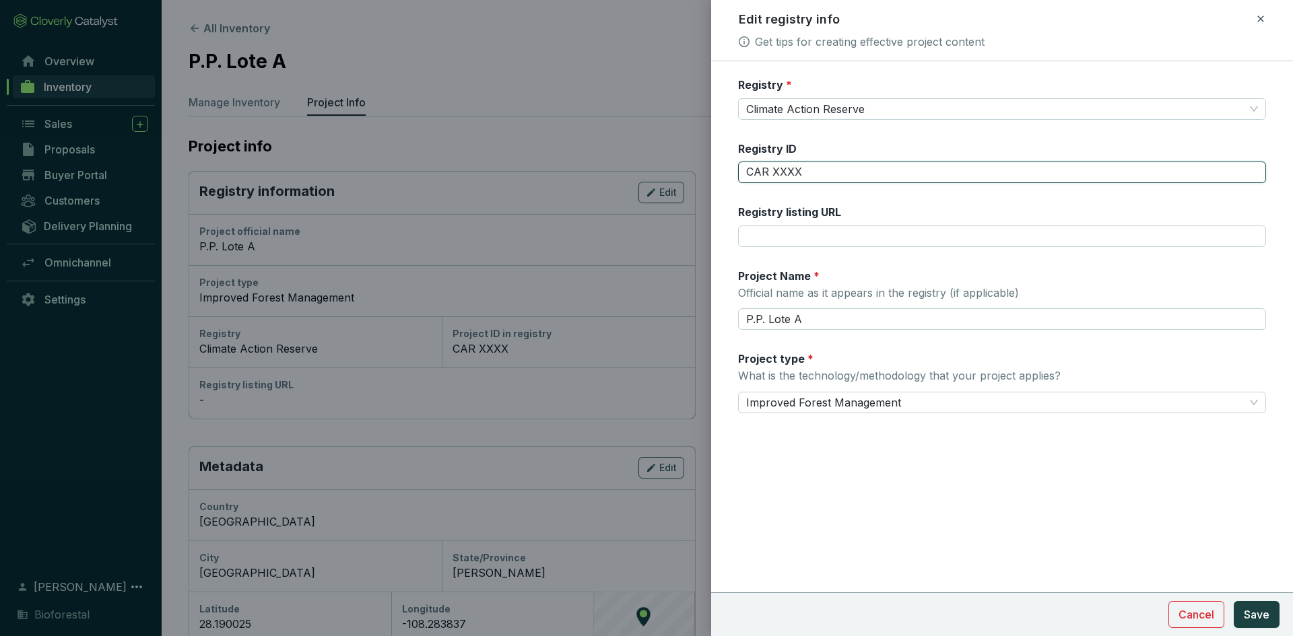
click at [807, 169] on input "CAR XXXX" at bounding box center [1002, 173] width 528 height 22
type input "CAR 2197"
click at [1252, 616] on span "Save" at bounding box center [1257, 615] width 26 height 16
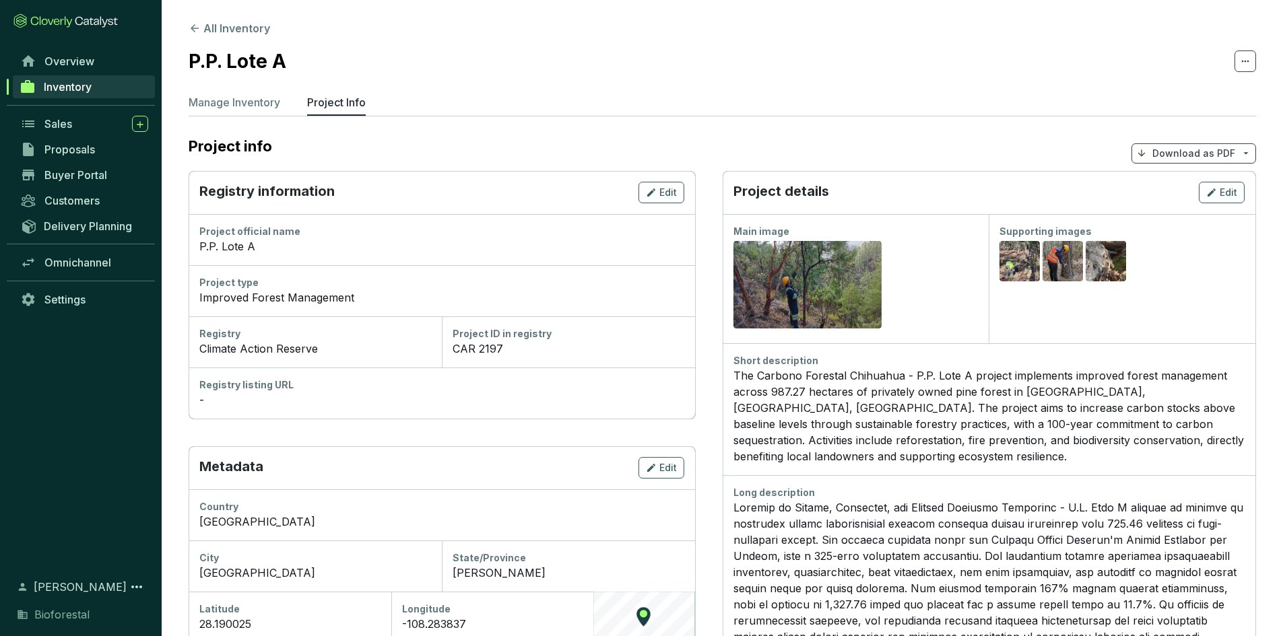
click at [83, 86] on span "Inventory" at bounding box center [68, 86] width 48 height 13
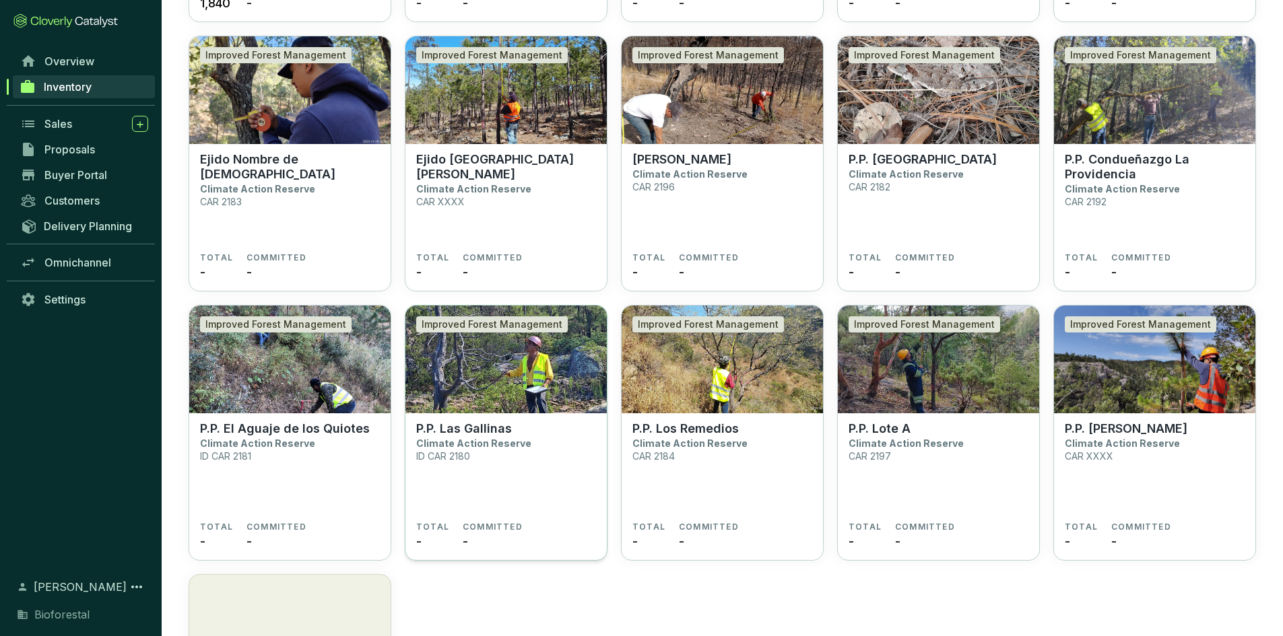
scroll to position [3013, 0]
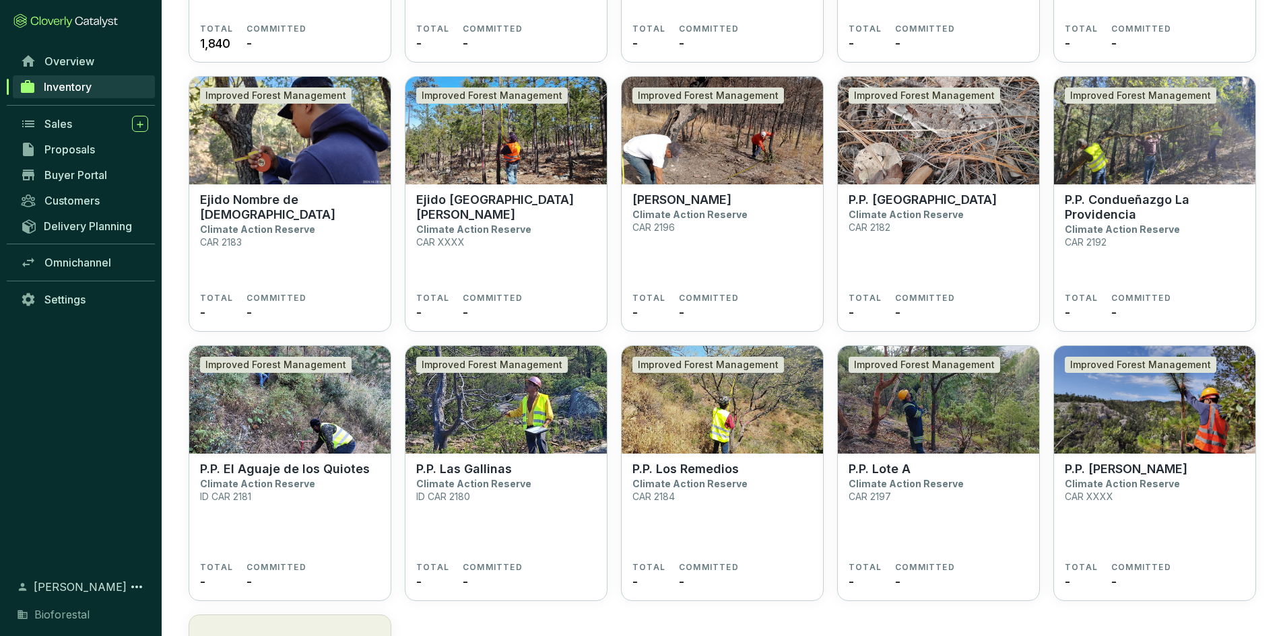
click at [110, 75] on div "Inventory" at bounding box center [81, 87] width 162 height 26
click at [118, 89] on link "Inventory" at bounding box center [84, 86] width 142 height 23
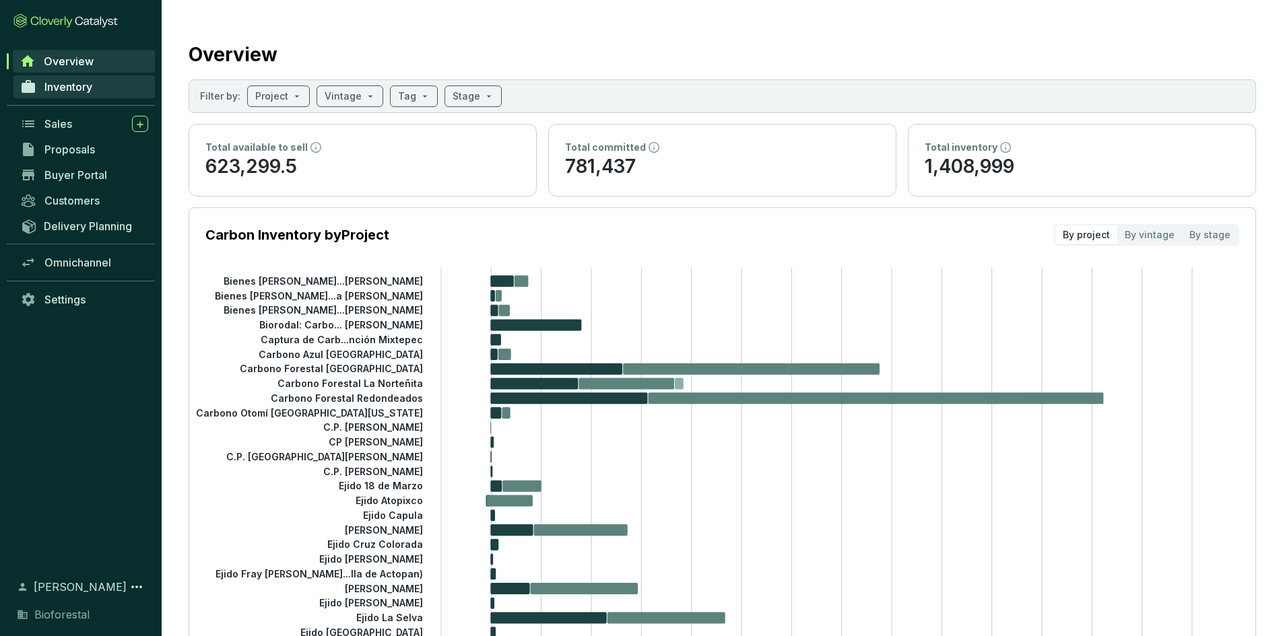
click at [57, 81] on span "Inventory" at bounding box center [68, 86] width 48 height 13
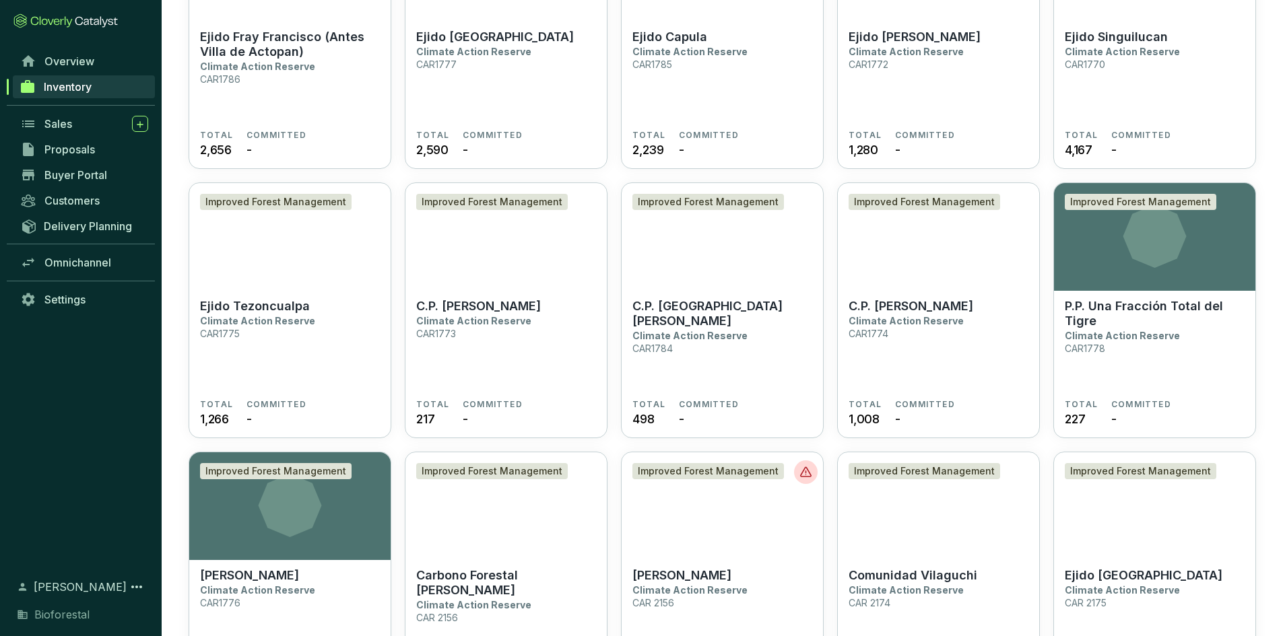
scroll to position [2559, 0]
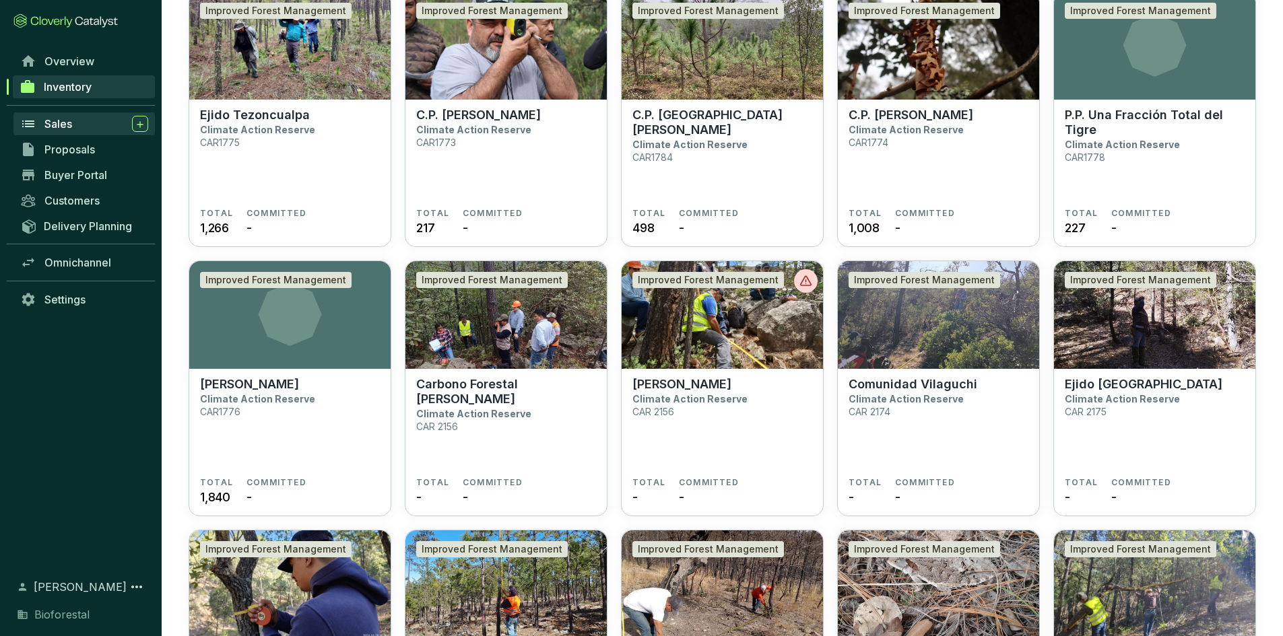
click at [53, 122] on span "Sales" at bounding box center [58, 123] width 28 height 13
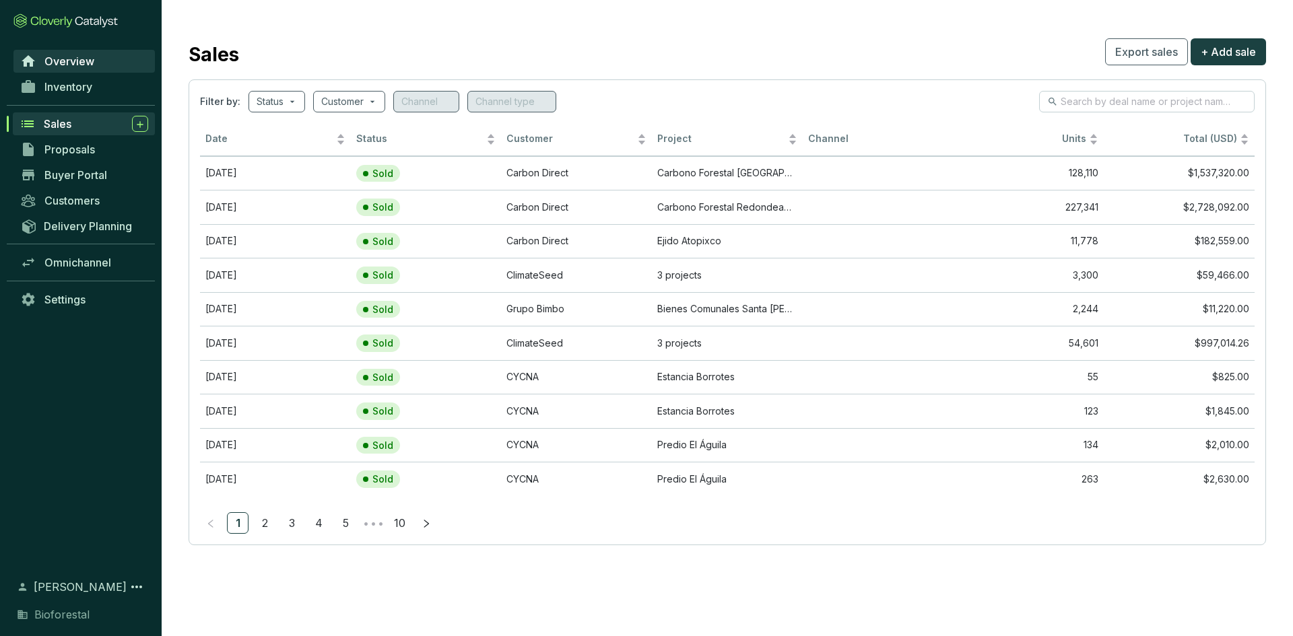
click at [56, 60] on span "Overview" at bounding box center [69, 61] width 50 height 13
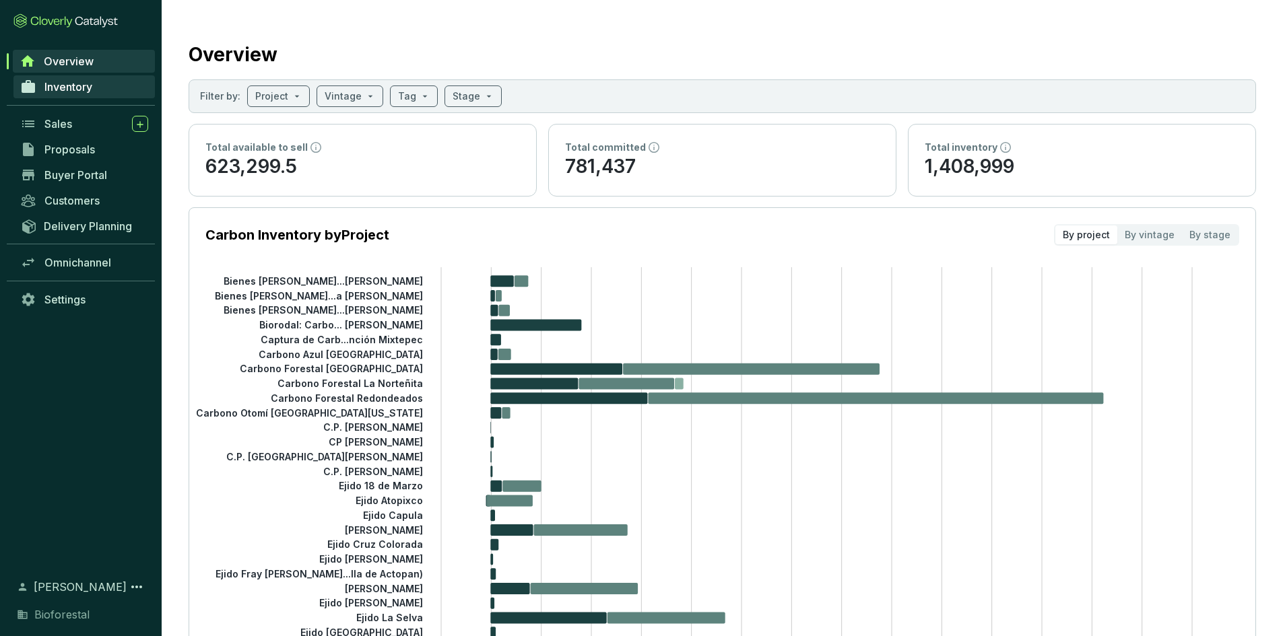
click at [78, 84] on span "Inventory" at bounding box center [68, 86] width 48 height 13
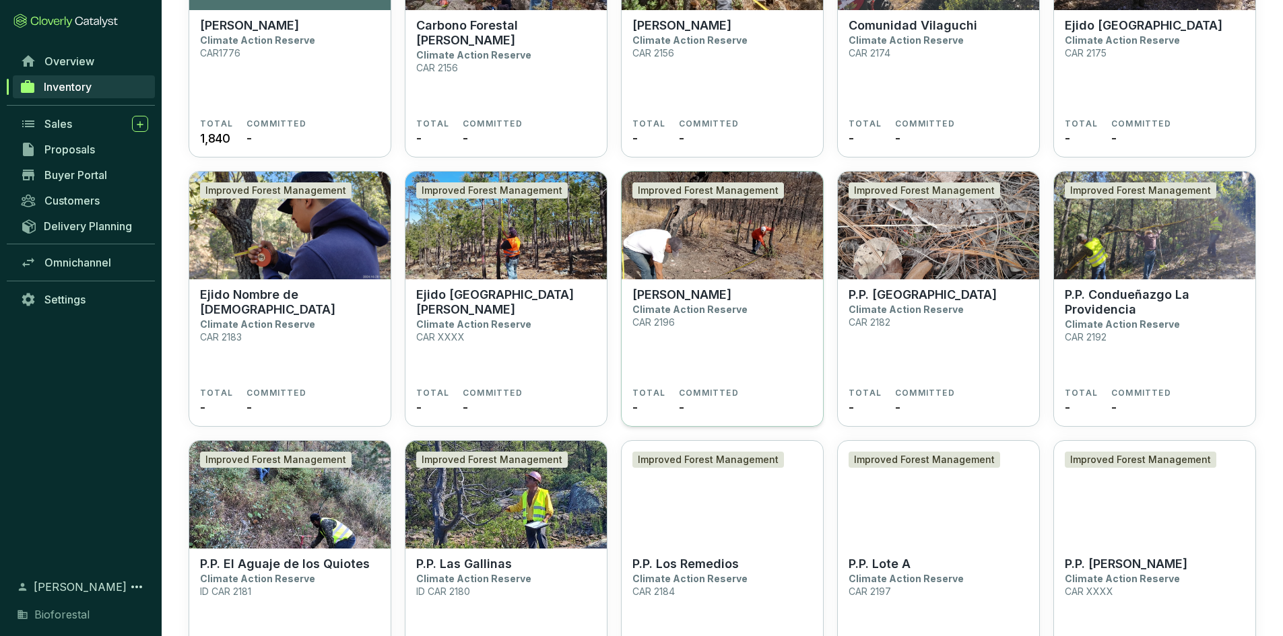
scroll to position [2895, 0]
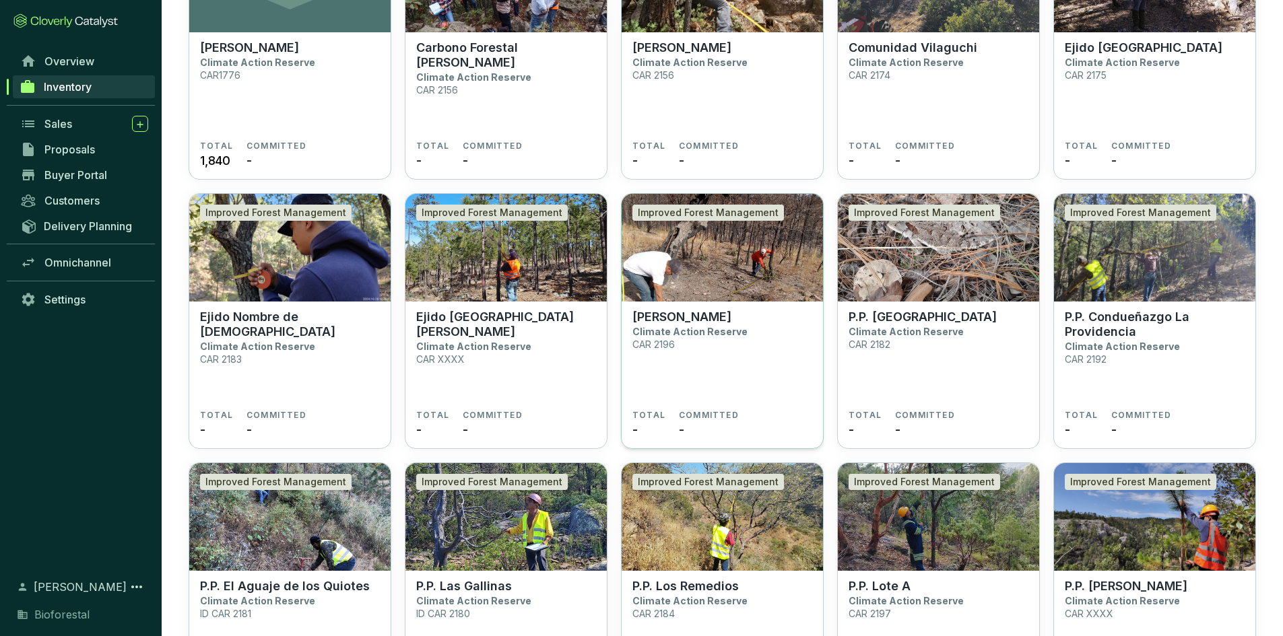
click at [742, 269] on img at bounding box center [721, 248] width 201 height 108
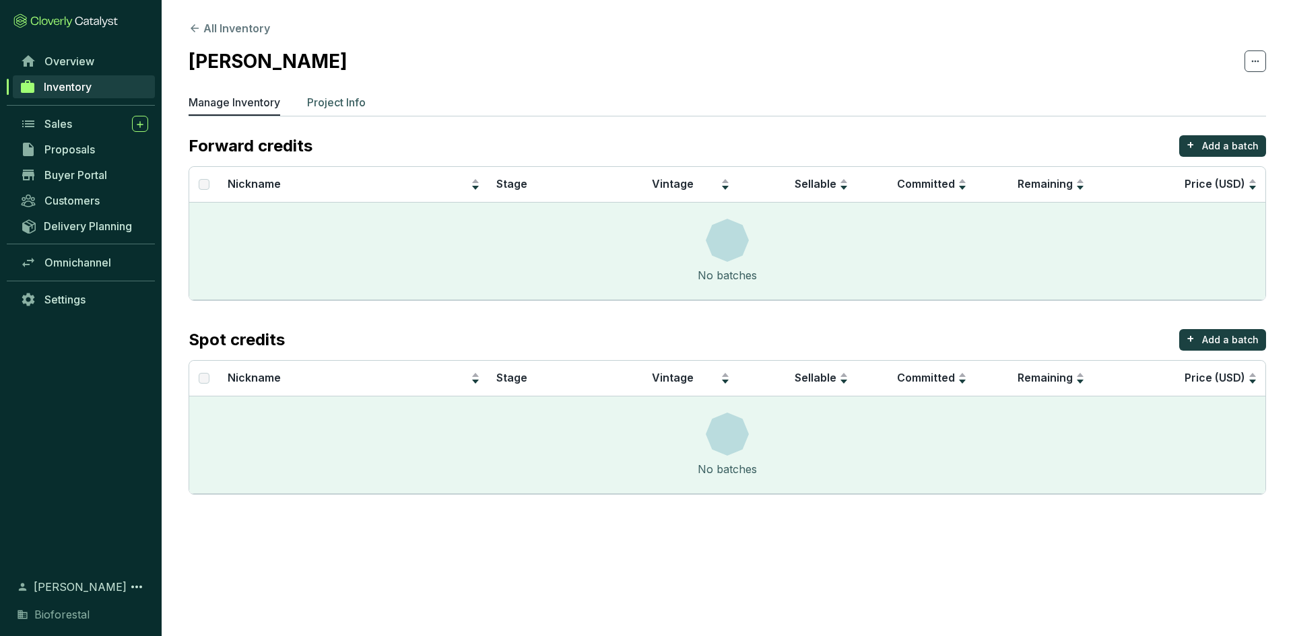
click at [333, 100] on p "Project Info" at bounding box center [336, 102] width 59 height 16
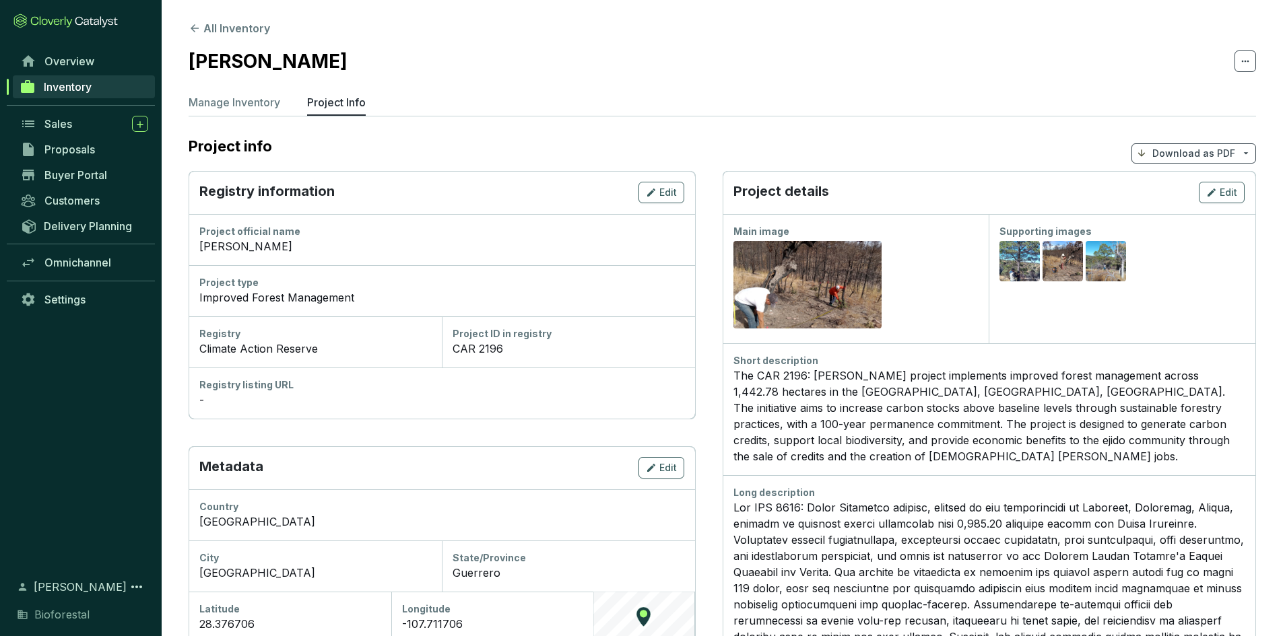
click at [66, 80] on span "Inventory" at bounding box center [68, 86] width 48 height 13
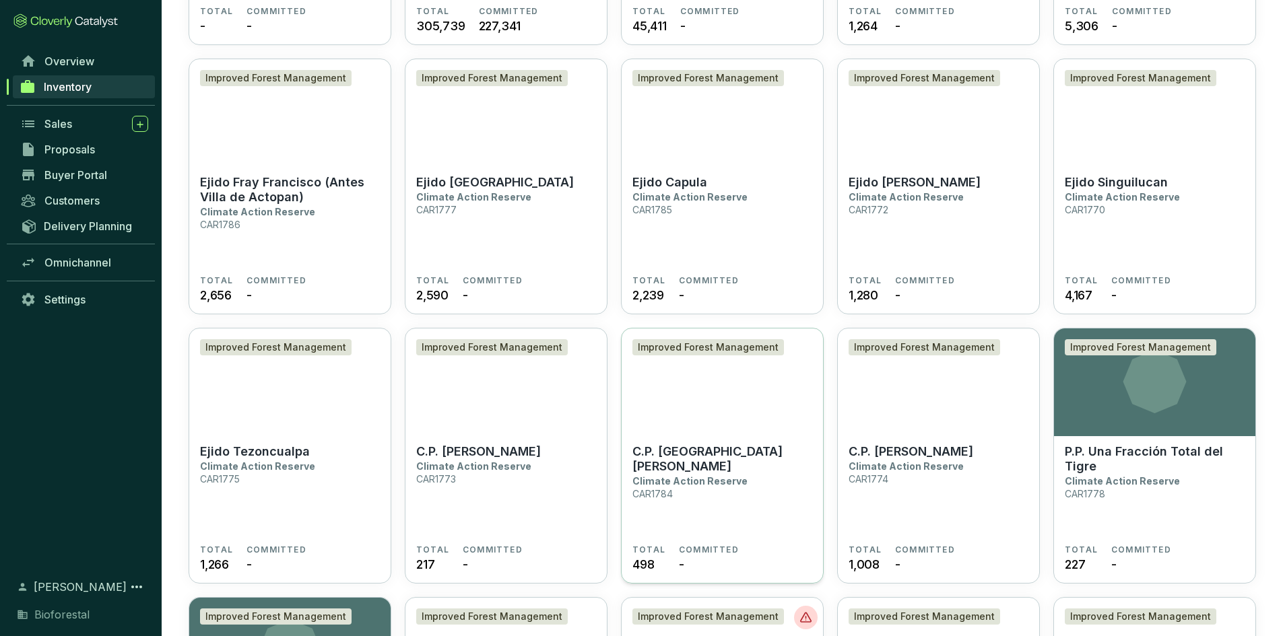
scroll to position [2761, 0]
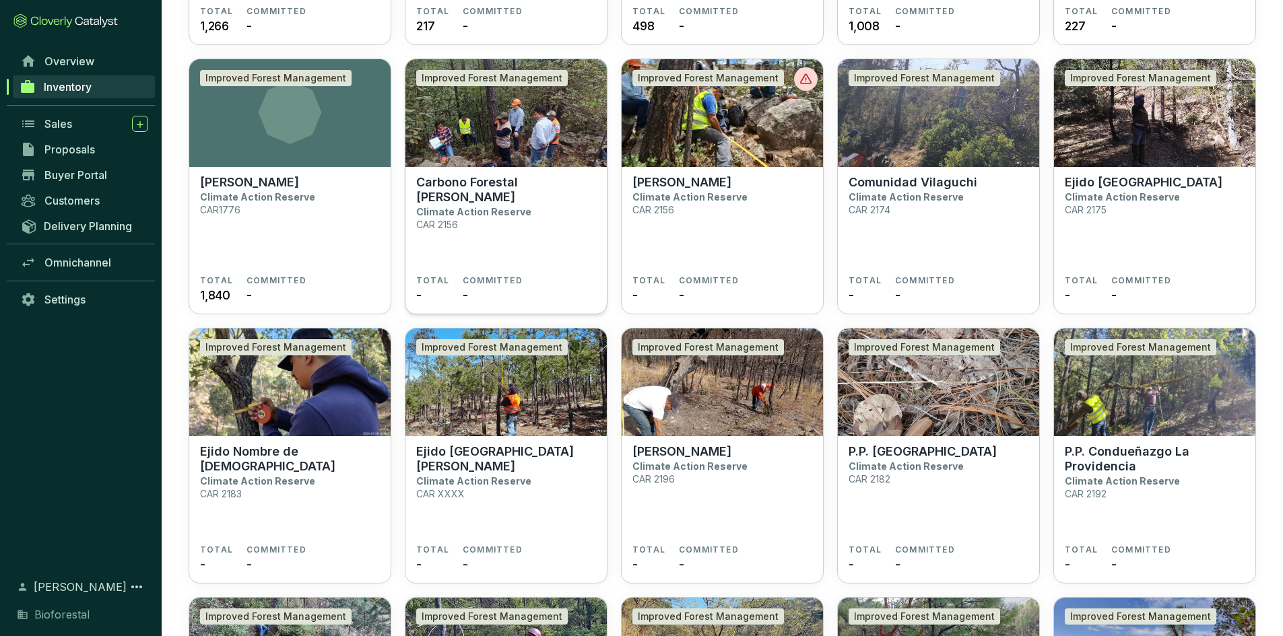
click at [519, 135] on img at bounding box center [505, 113] width 201 height 108
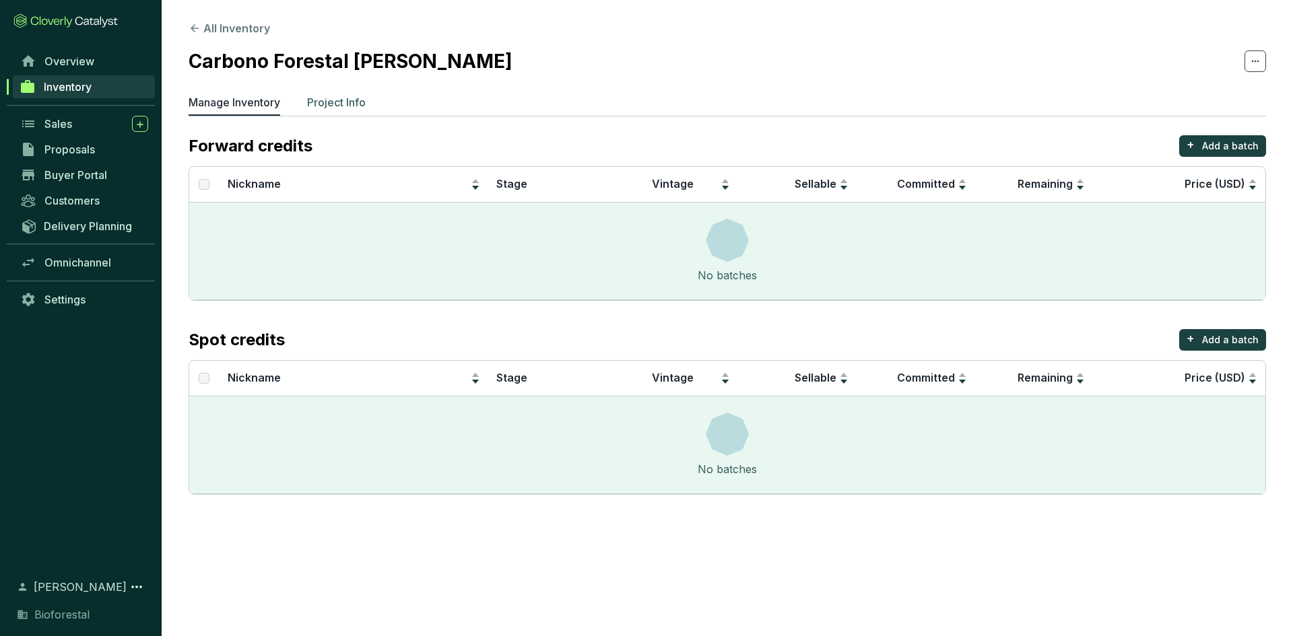
click at [324, 100] on p "Project Info" at bounding box center [336, 102] width 59 height 16
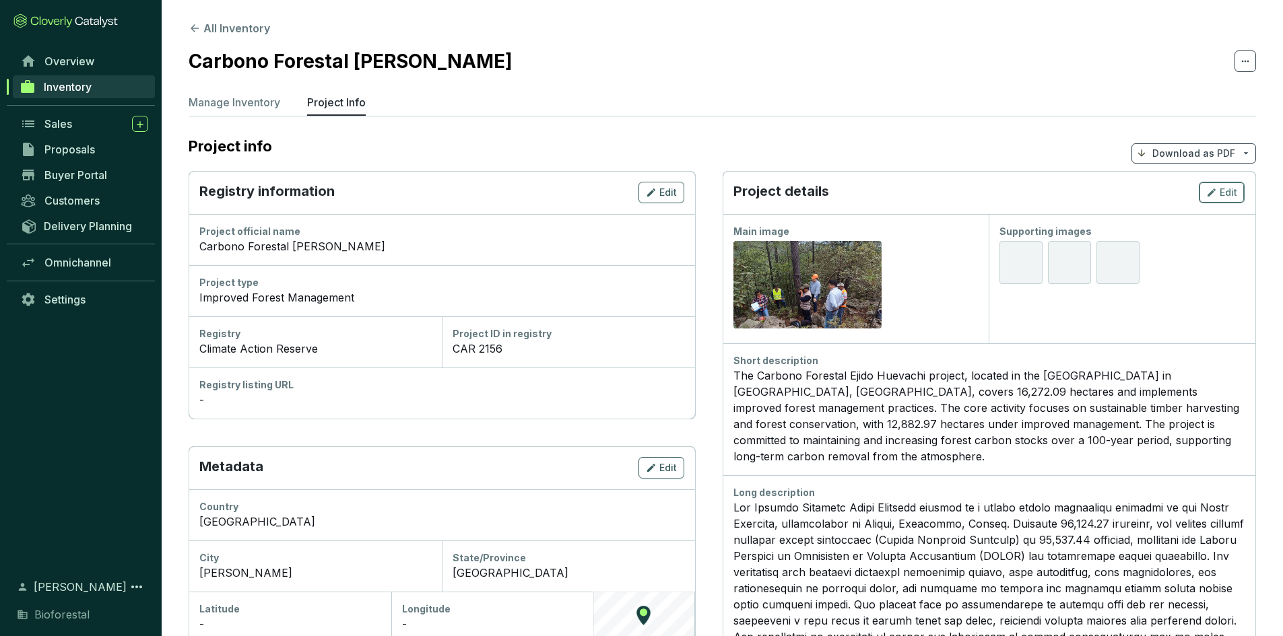
click at [1211, 187] on icon "button" at bounding box center [1211, 192] width 11 height 16
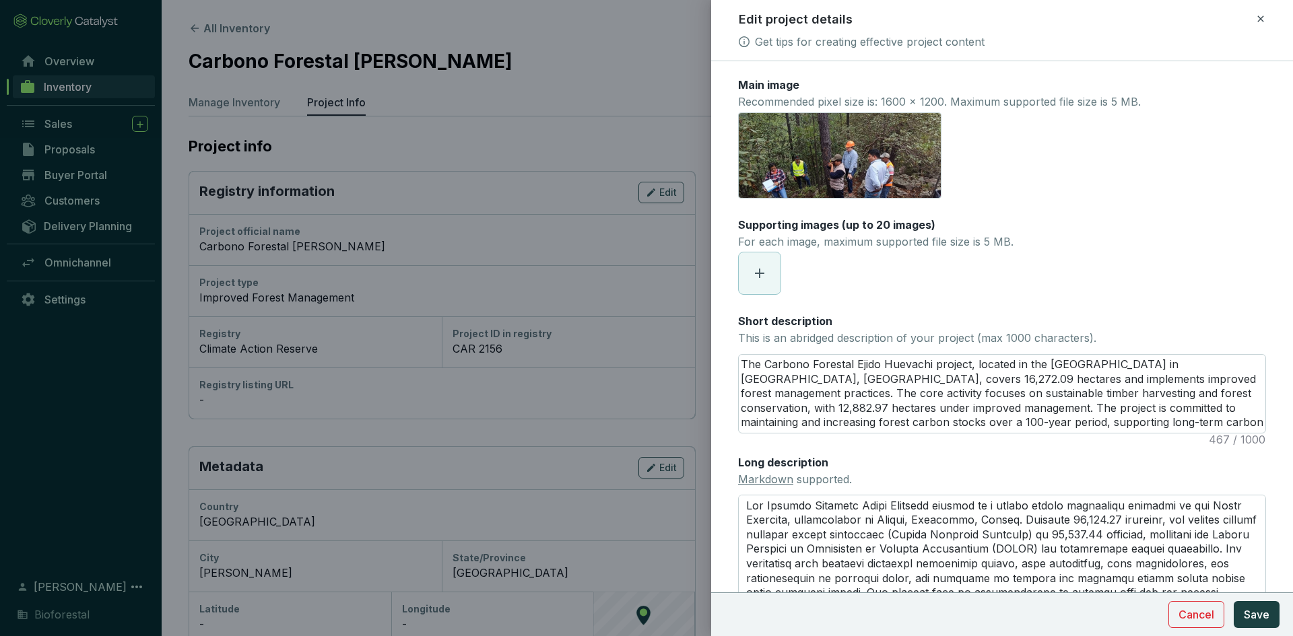
click at [751, 272] on span at bounding box center [760, 274] width 42 height 42
click at [799, 263] on span at bounding box center [808, 274] width 42 height 42
click at [865, 274] on span at bounding box center [857, 274] width 42 height 42
click at [847, 278] on icon "eye" at bounding box center [848, 273] width 12 height 12
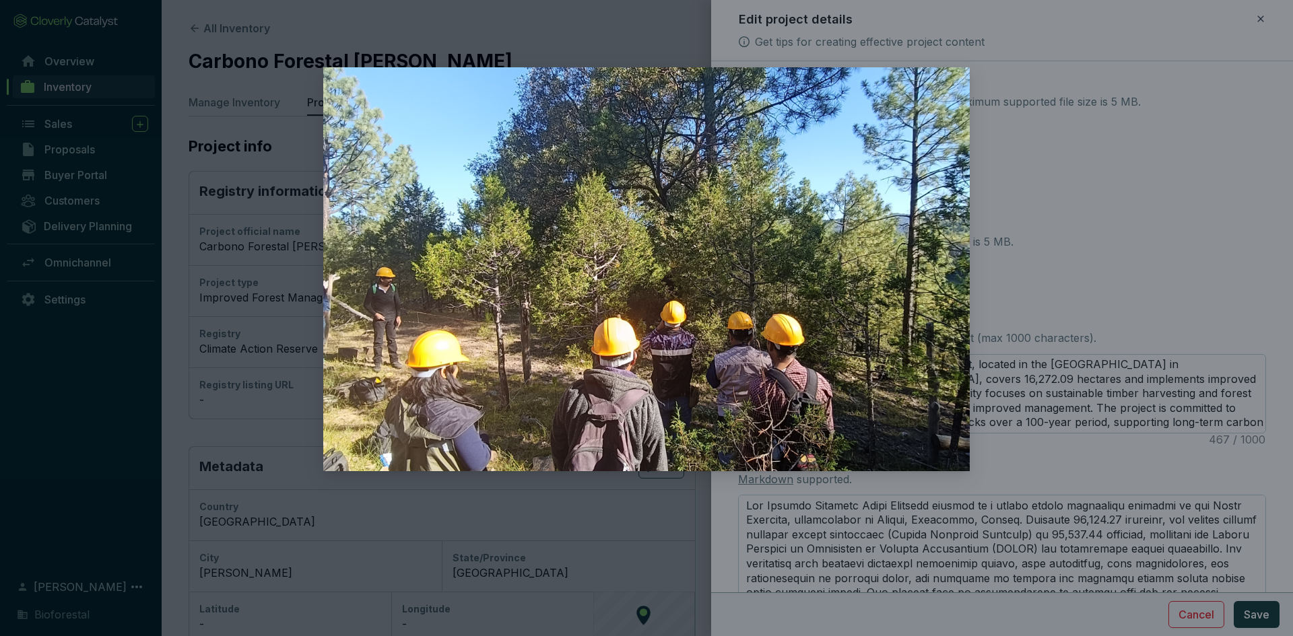
click at [1117, 209] on div at bounding box center [646, 318] width 1293 height 636
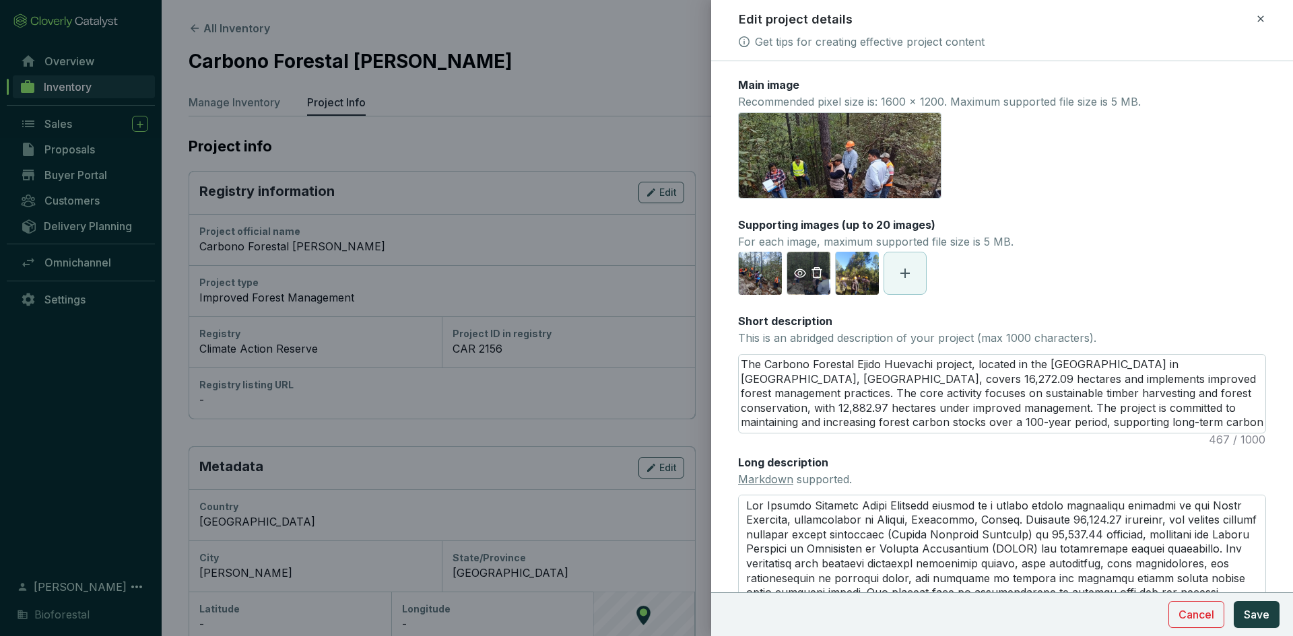
click at [812, 265] on div "IMG20240820125430.jpg" at bounding box center [807, 273] width 43 height 43
click at [797, 271] on icon "eye" at bounding box center [800, 273] width 12 height 12
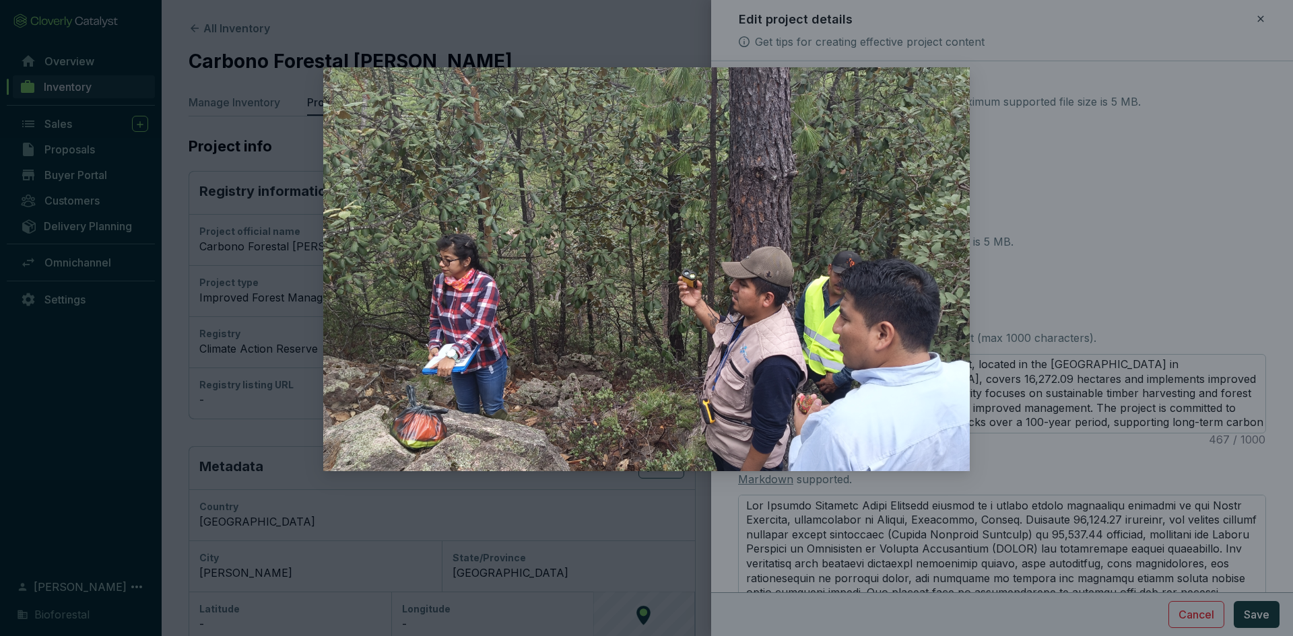
click at [1056, 218] on div at bounding box center [646, 318] width 1293 height 636
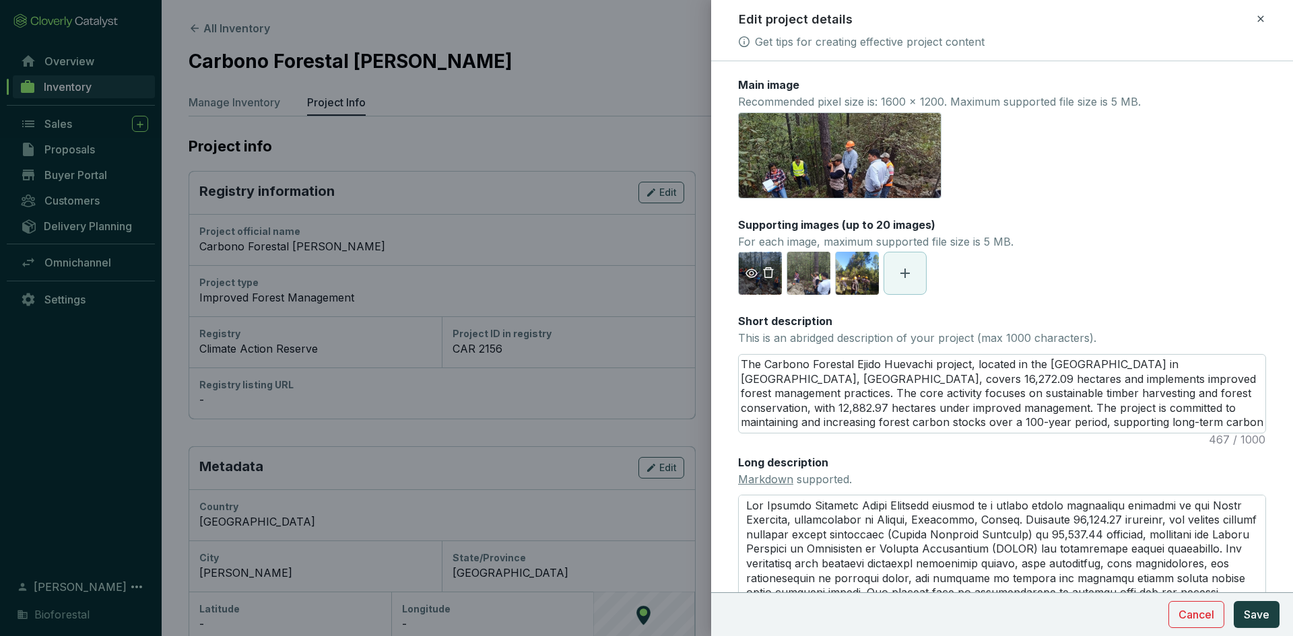
click at [770, 259] on div "IMG20240820123043.jpg" at bounding box center [759, 273] width 43 height 43
click at [752, 273] on icon "eye" at bounding box center [751, 273] width 12 height 12
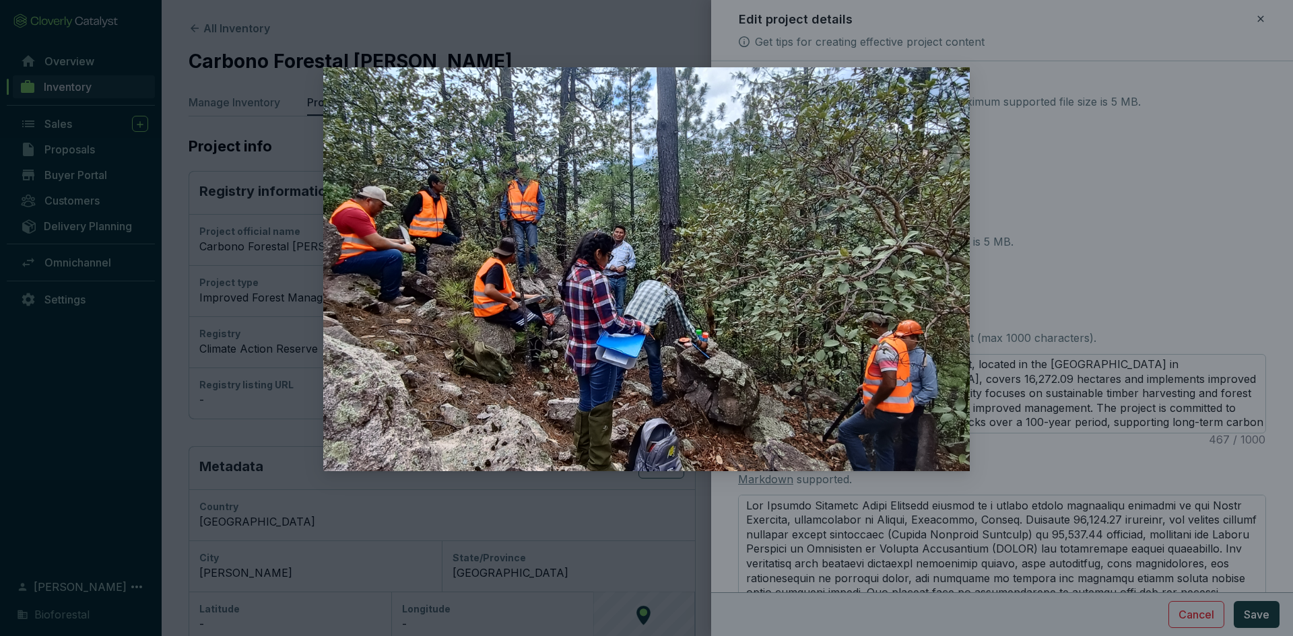
click at [1020, 229] on div at bounding box center [646, 318] width 1293 height 636
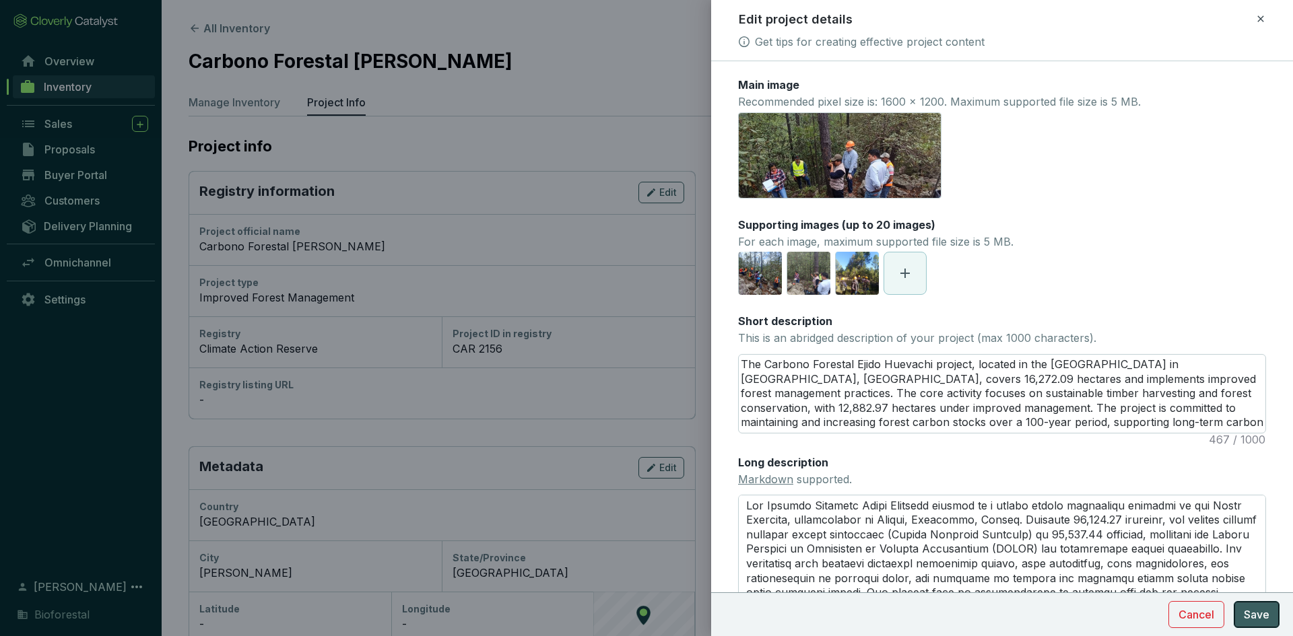
click at [1267, 615] on span "Save" at bounding box center [1257, 615] width 26 height 16
